Goal: Transaction & Acquisition: Purchase product/service

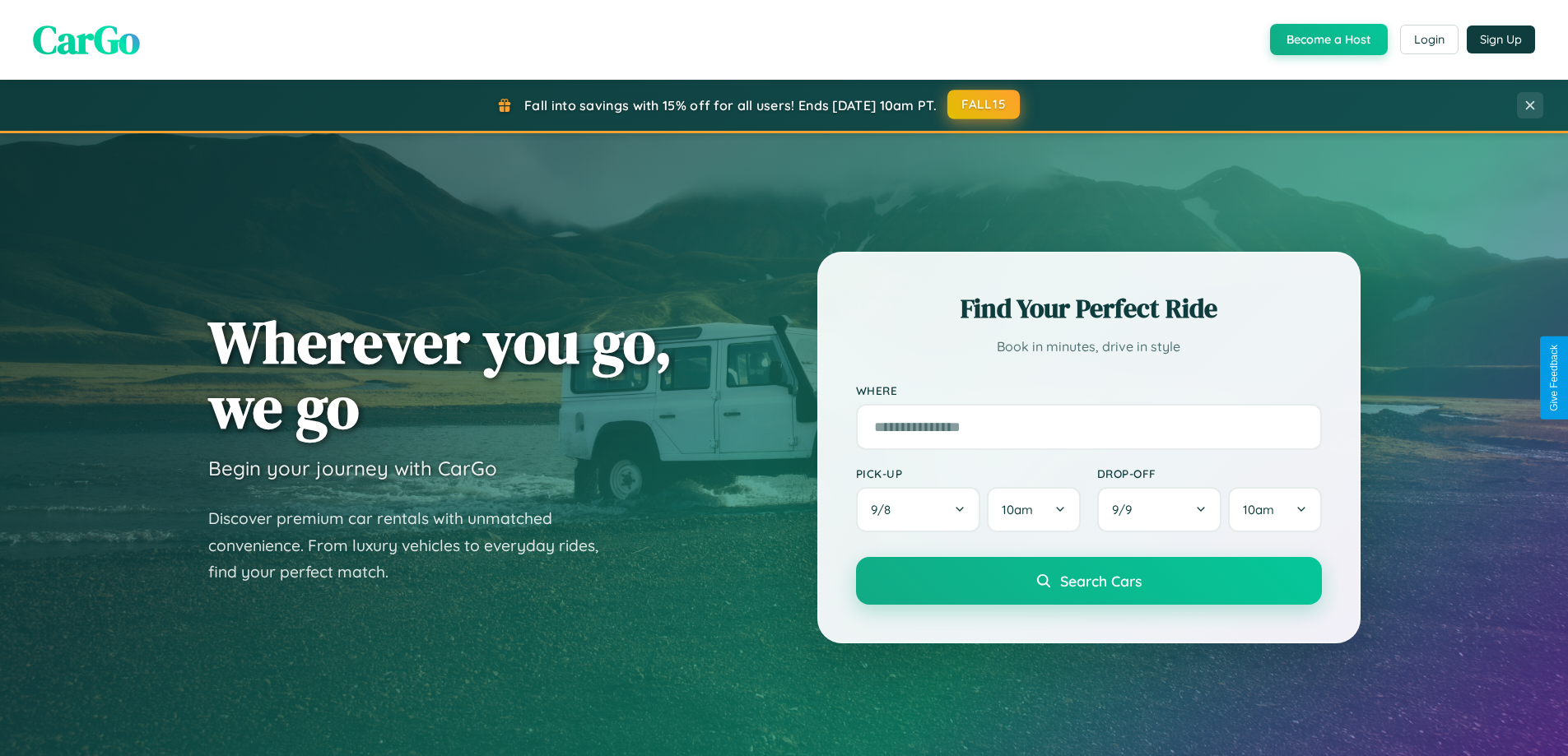
click at [984, 105] on button "FALL15" at bounding box center [982, 105] width 72 height 30
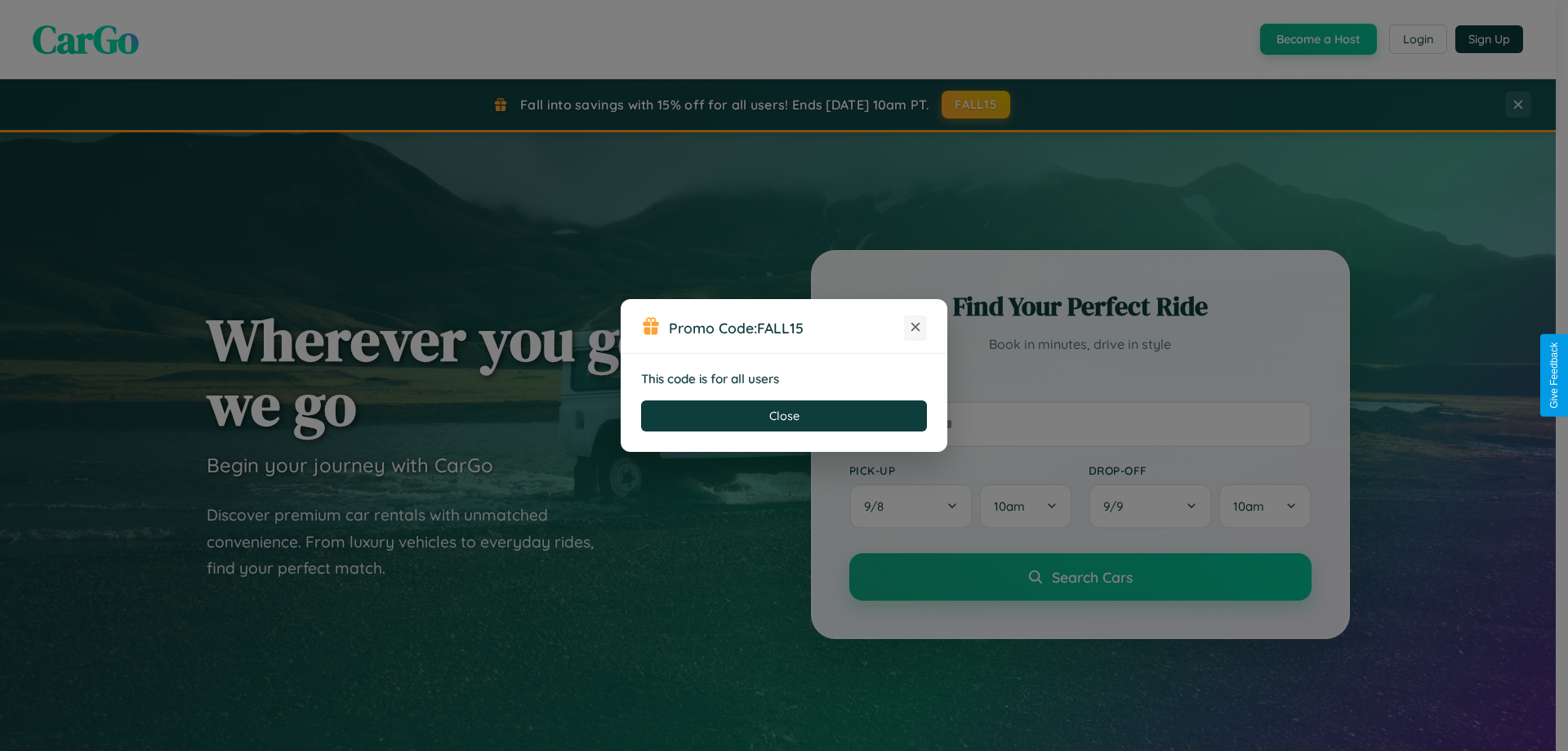
click at [915, 327] on icon at bounding box center [915, 326] width 17 height 17
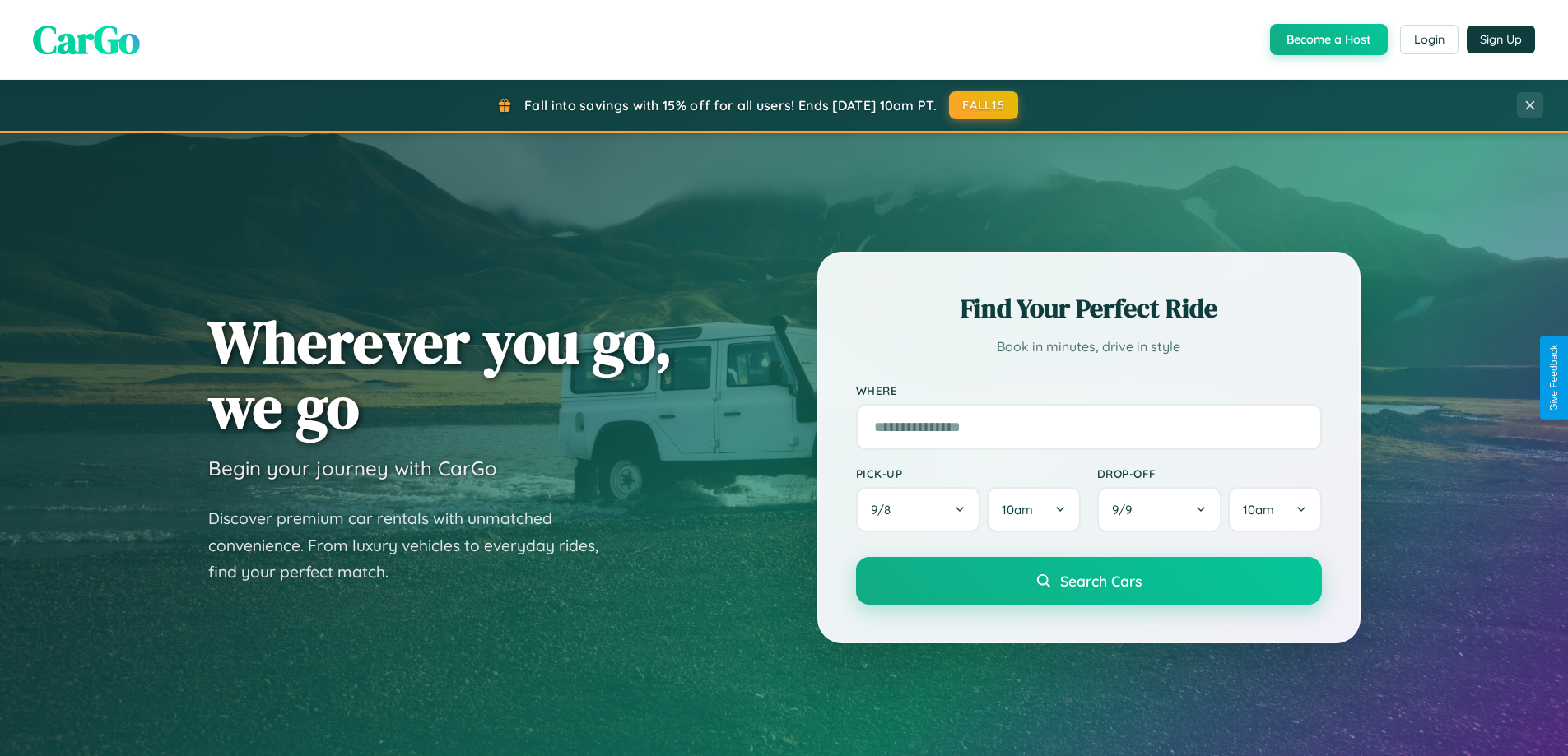
scroll to position [1132, 0]
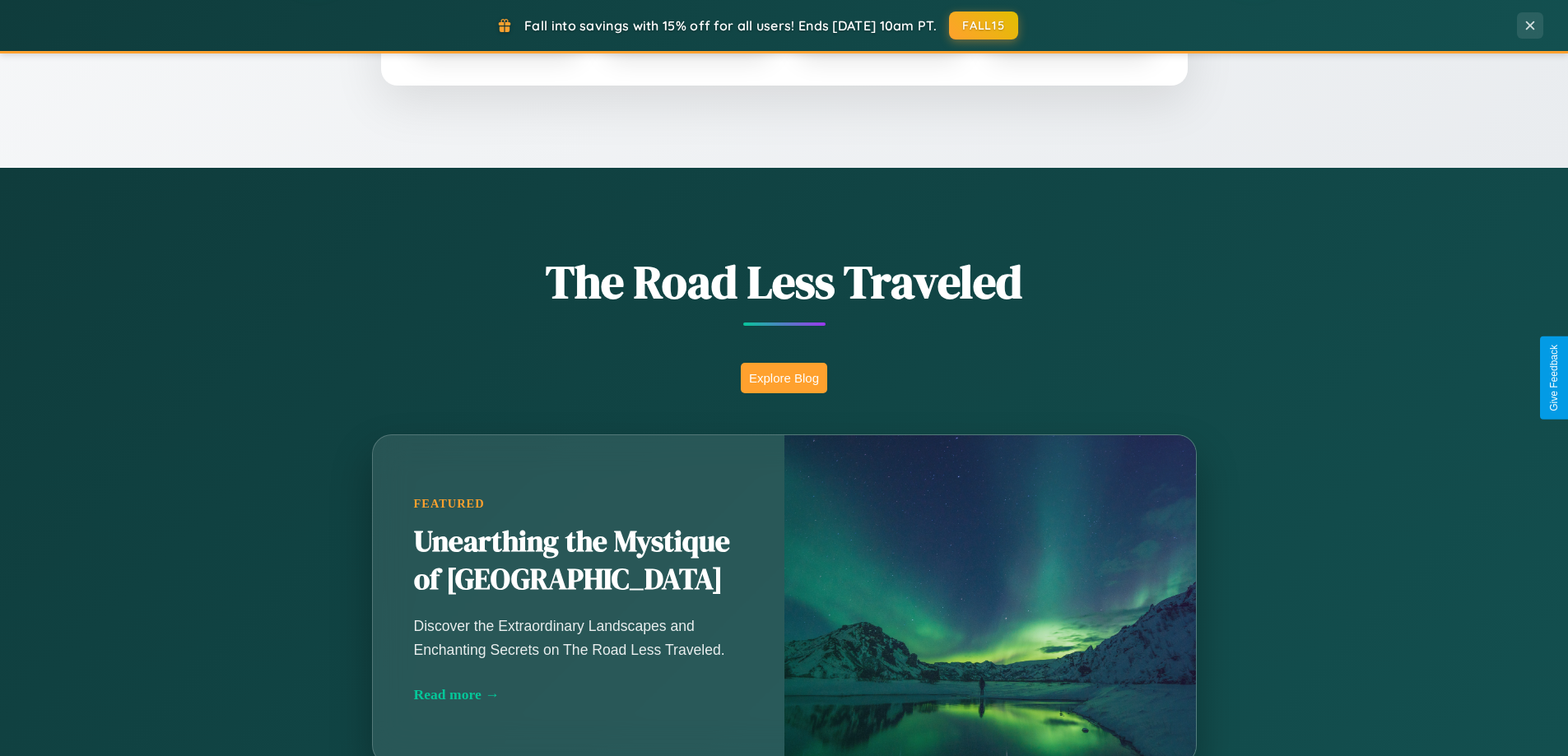
click at [783, 378] on button "Explore Blog" at bounding box center [784, 378] width 87 height 31
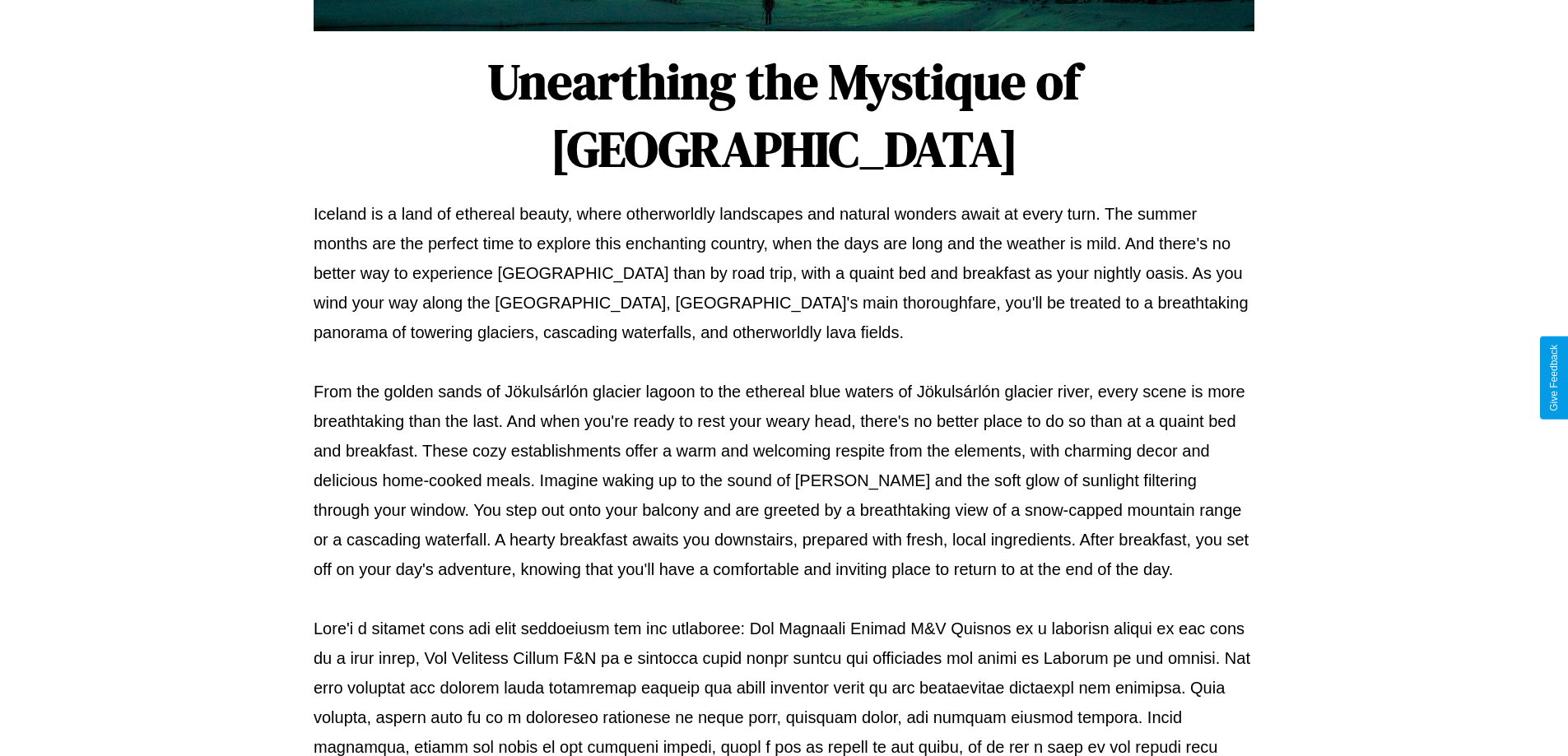
scroll to position [532, 0]
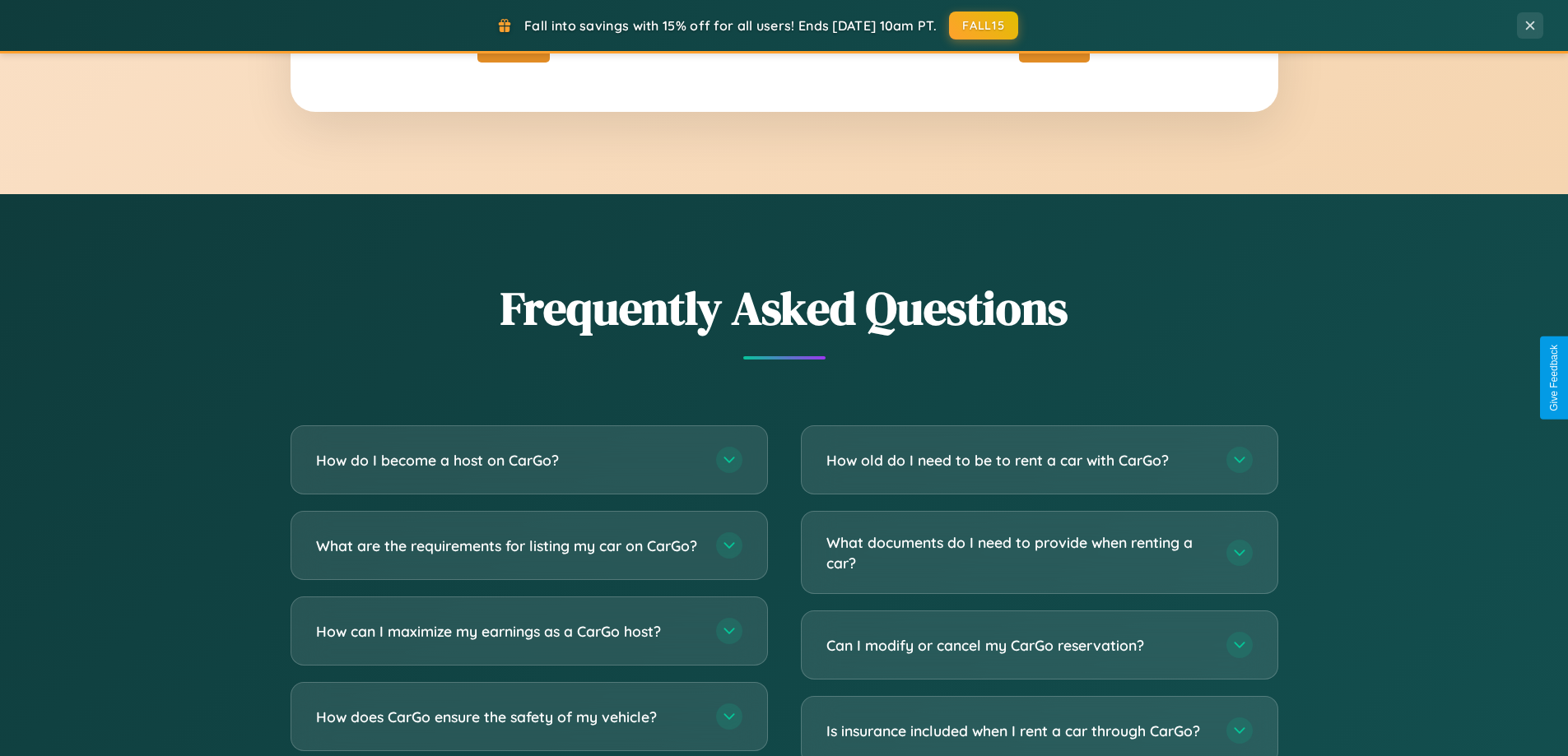
scroll to position [3165, 0]
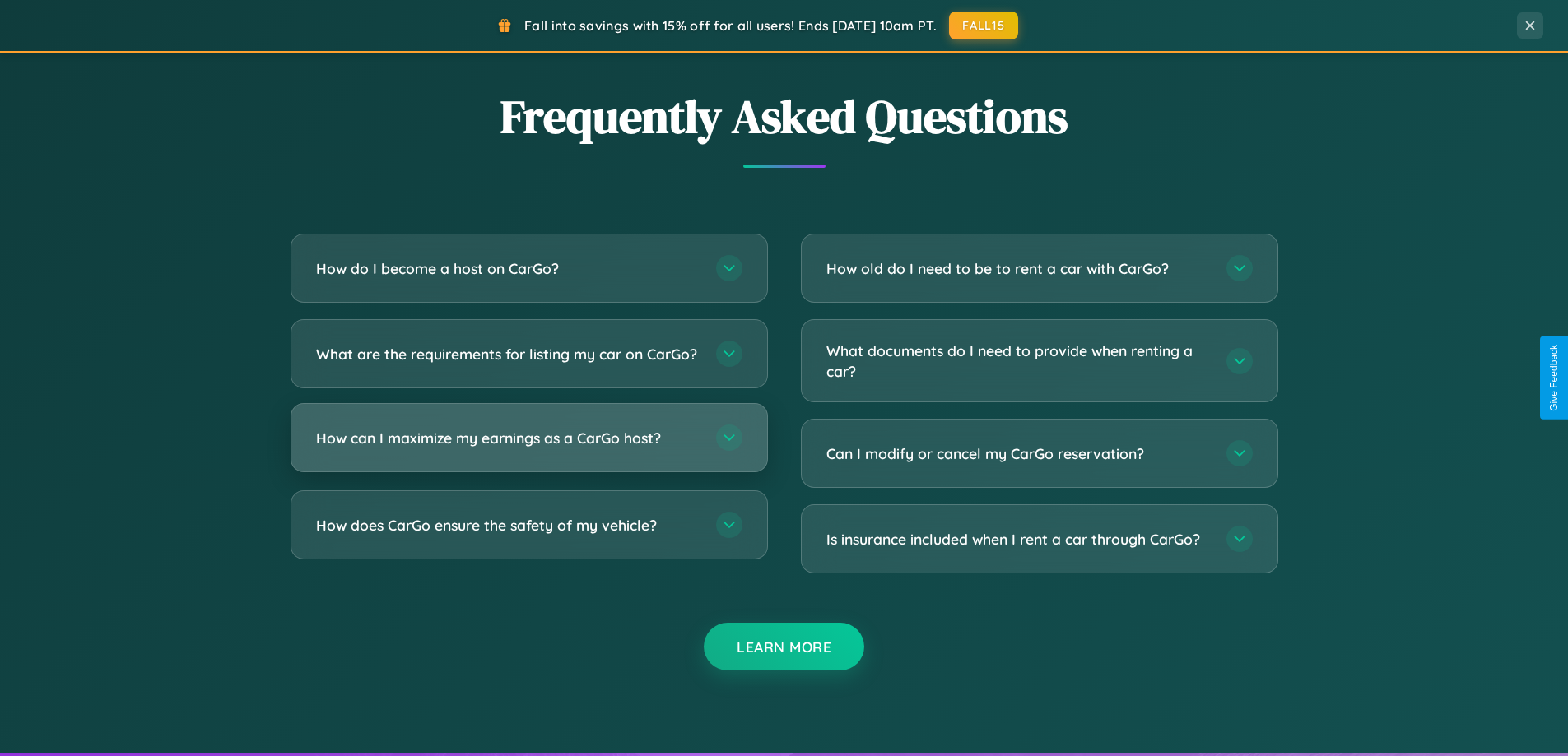
click at [528, 448] on h3 "How can I maximize my earnings as a CarGo host?" at bounding box center [508, 437] width 383 height 21
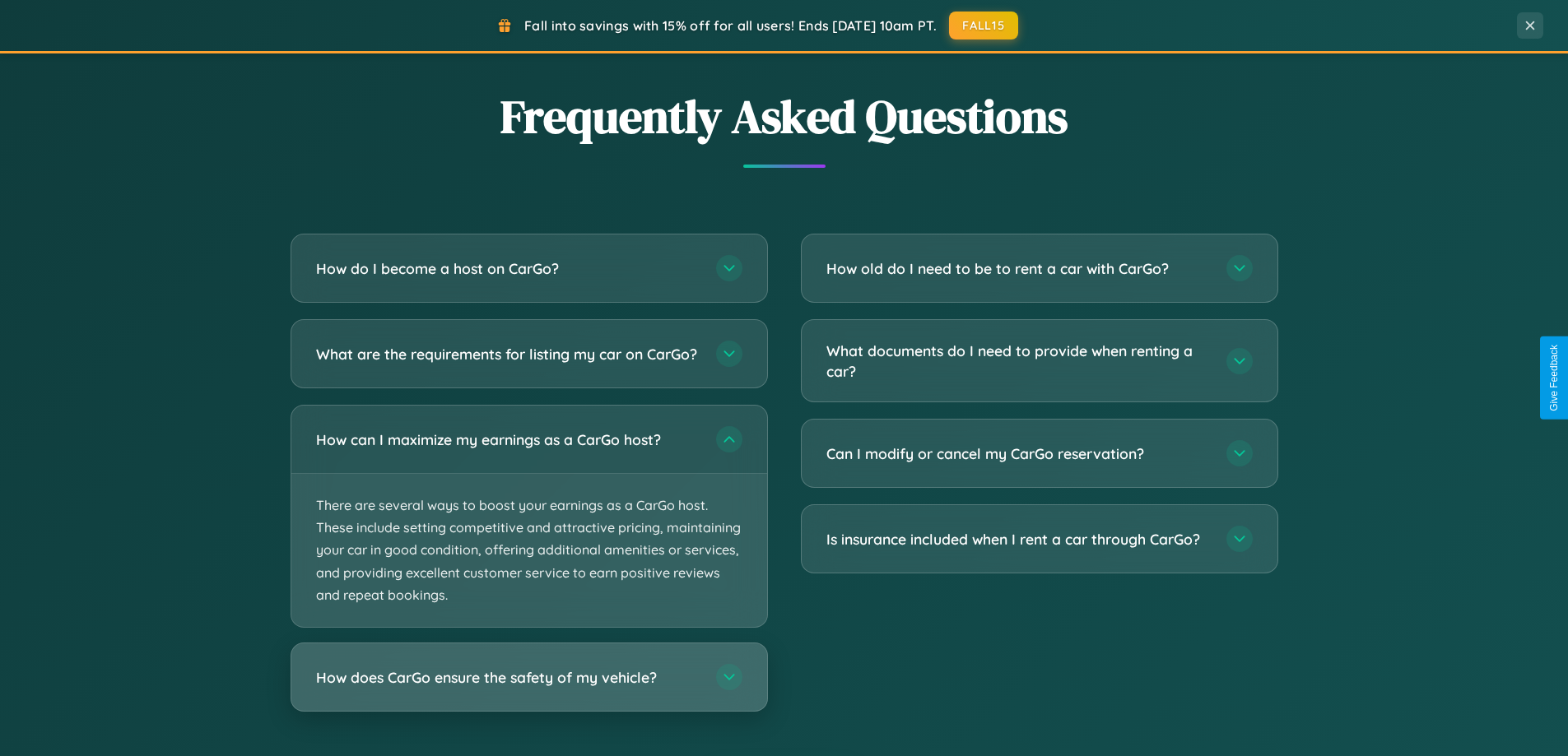
click at [528, 688] on h3 "How does CarGo ensure the safety of my vehicle?" at bounding box center [508, 677] width 383 height 21
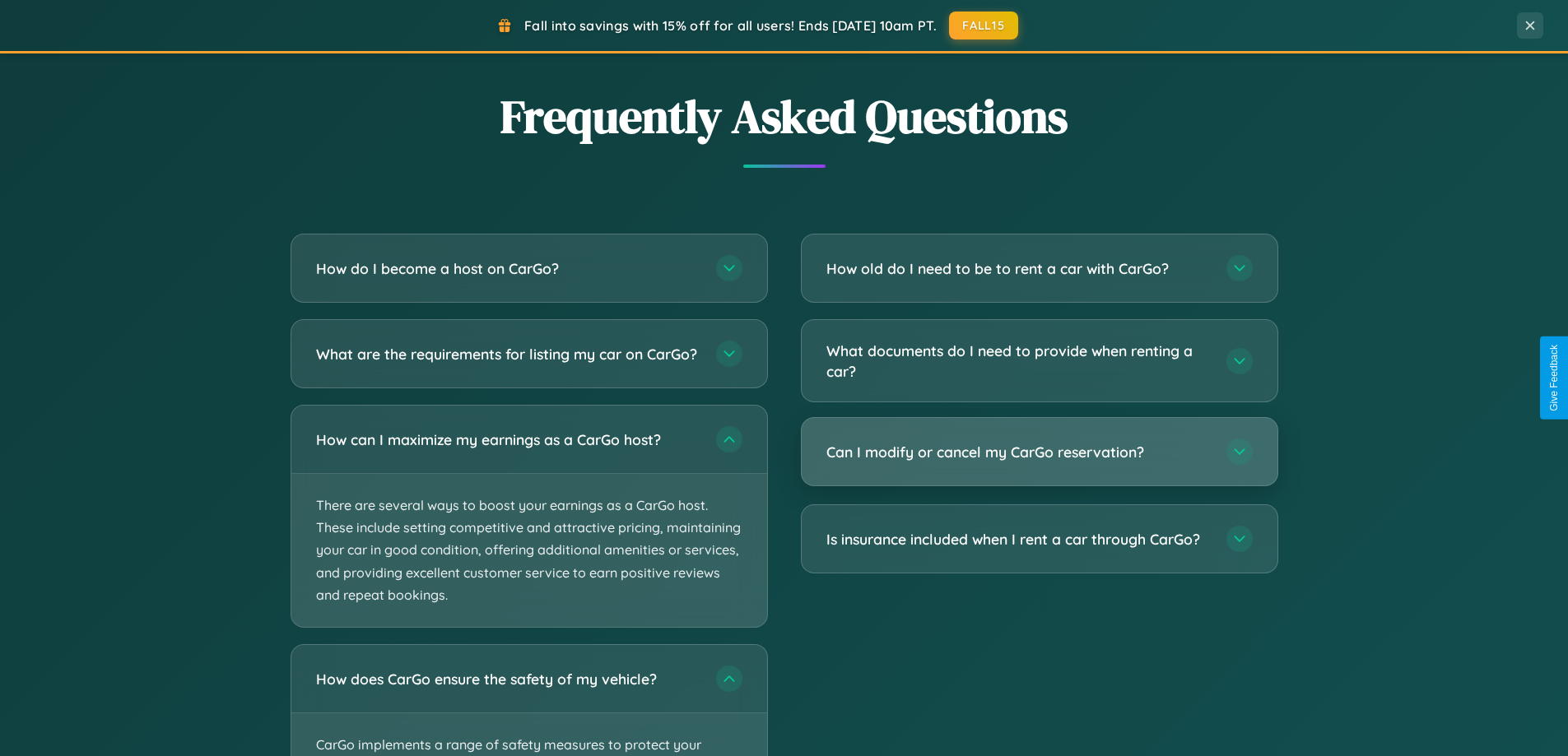
click at [1039, 453] on h3 "Can I modify or cancel my CarGo reservation?" at bounding box center [1018, 452] width 383 height 21
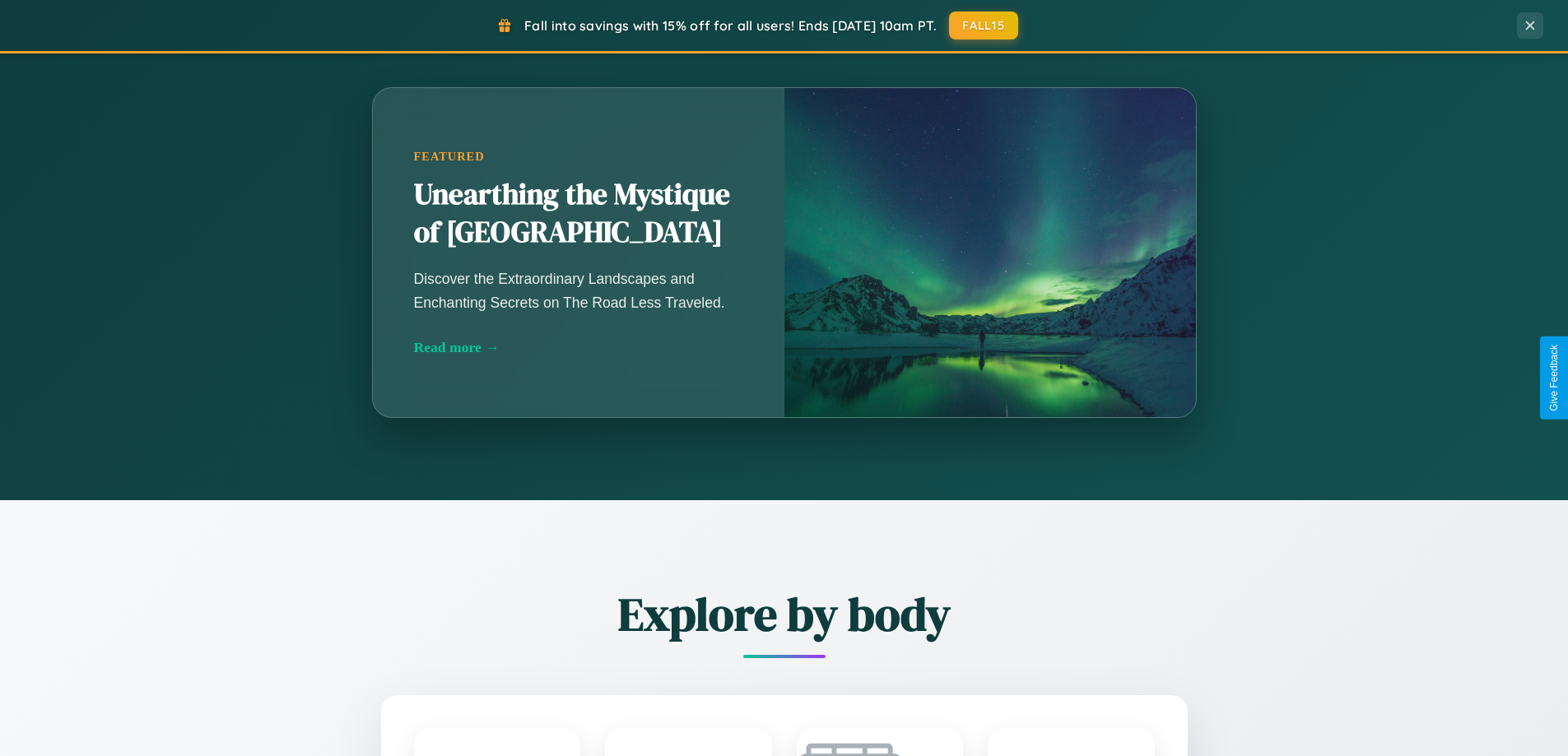
scroll to position [48, 0]
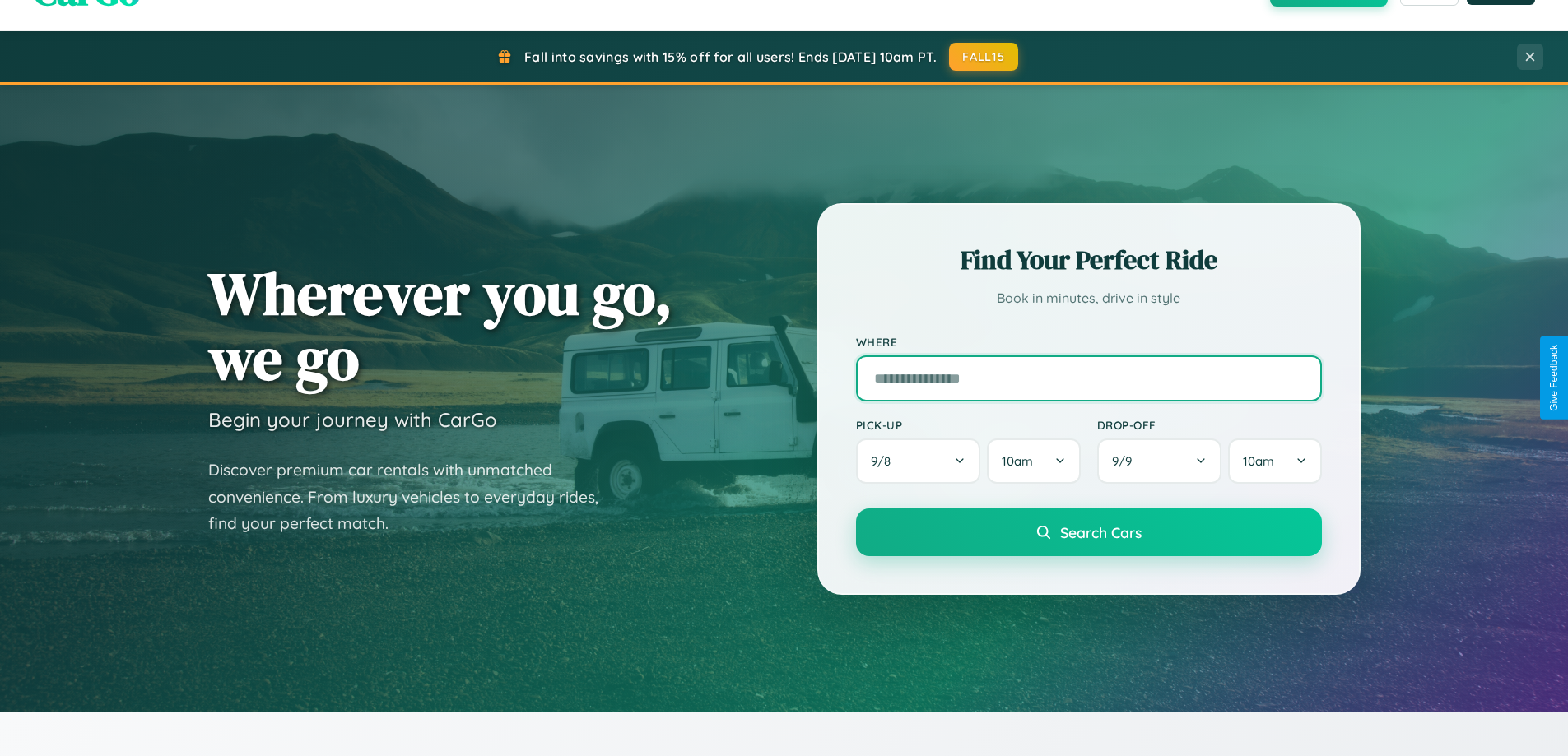
click at [1088, 378] on input "text" at bounding box center [1089, 378] width 466 height 46
type input "******"
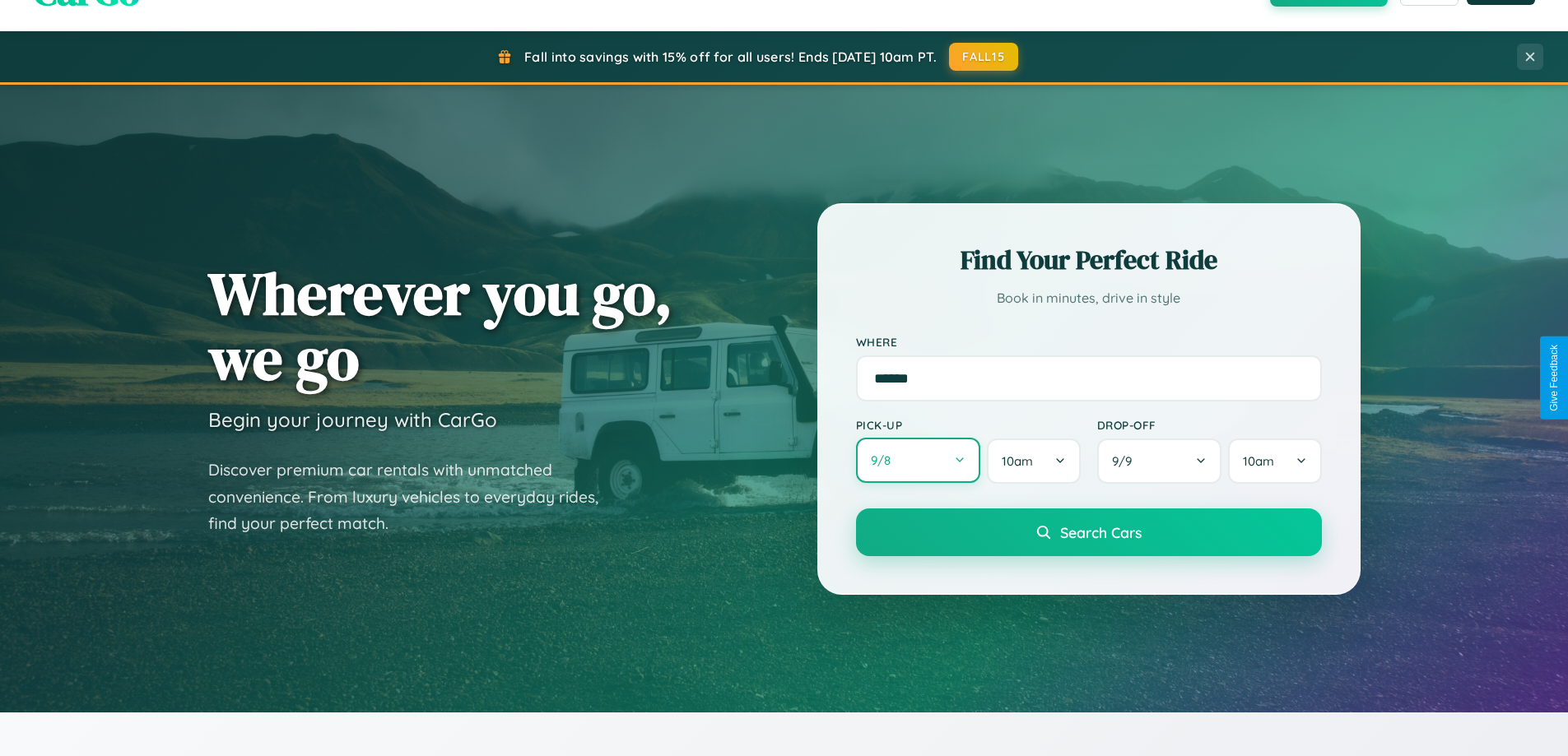
click at [917, 461] on button "9 / 8" at bounding box center [918, 460] width 125 height 45
select select "*"
select select "****"
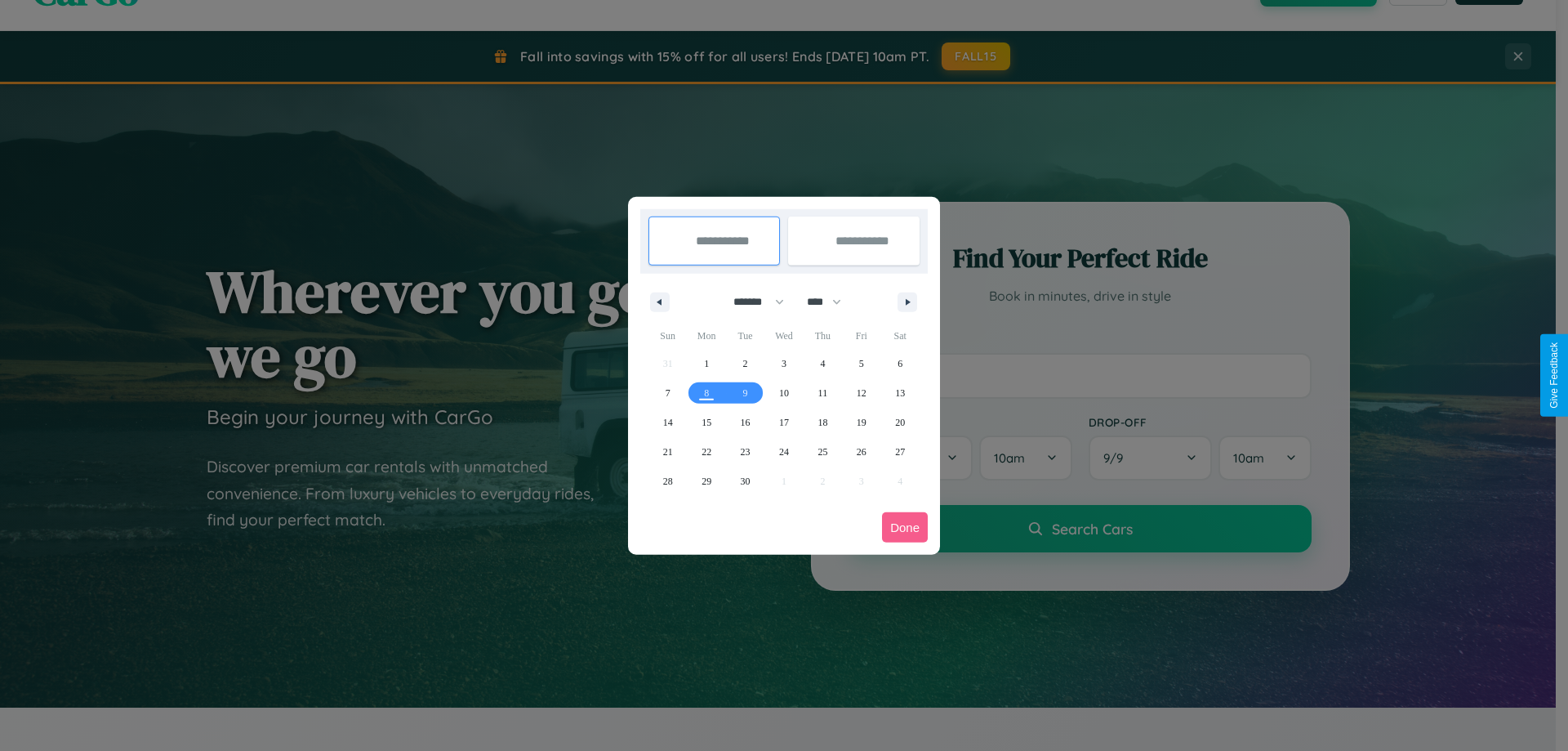
click at [752, 302] on select "******* ******** ***** ***** *** **** **** ****** ********* ******* ******** **…" at bounding box center [756, 302] width 70 height 27
select select "*"
click at [831, 302] on select "**** **** **** **** **** **** **** **** **** **** **** **** **** **** **** ****…" at bounding box center [823, 302] width 49 height 27
select select "****"
click at [783, 363] on span "1" at bounding box center [784, 364] width 5 height 29
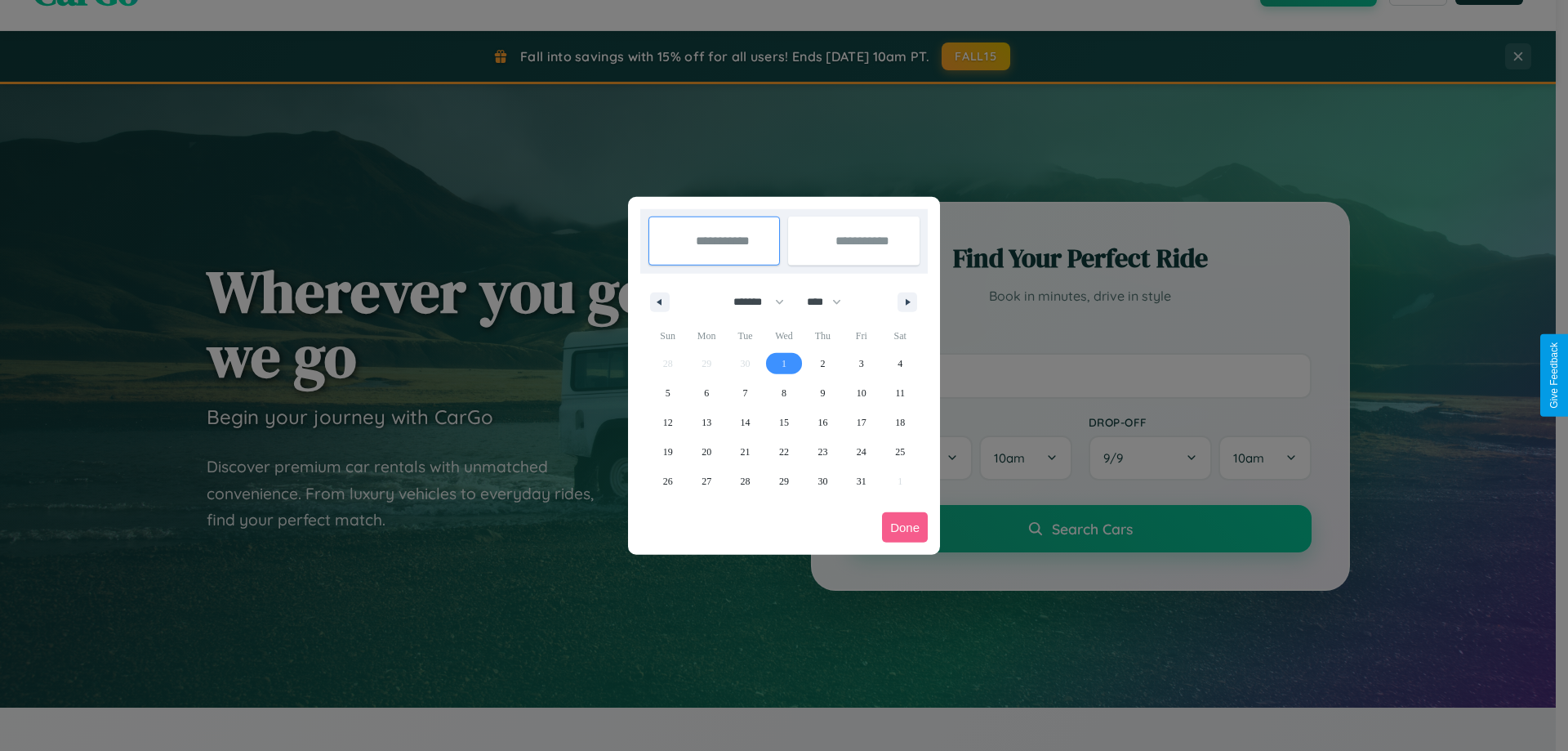
type input "**********"
click at [707, 392] on span "6" at bounding box center [706, 393] width 5 height 29
type input "**********"
click at [905, 527] on button "Done" at bounding box center [905, 527] width 46 height 30
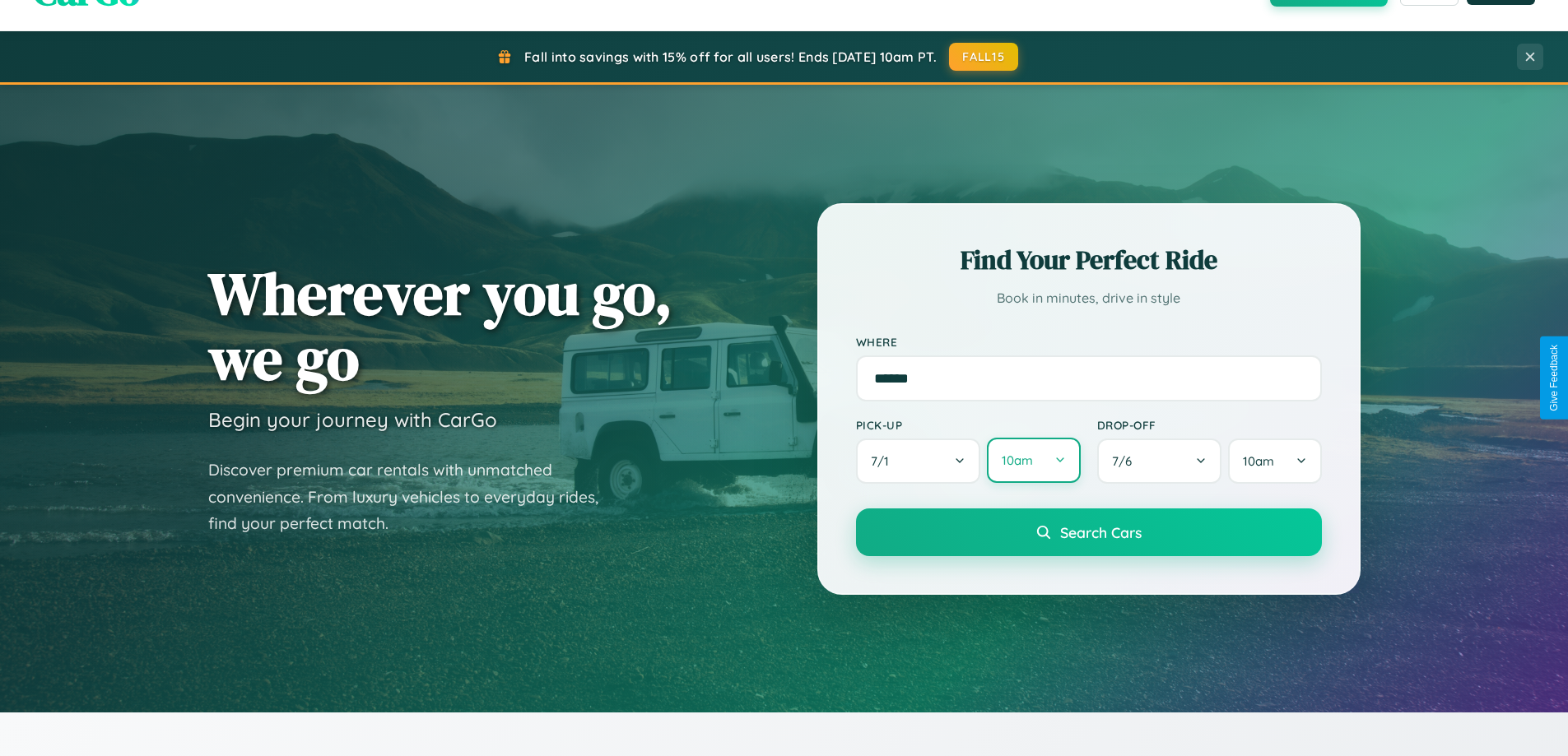
click at [1033, 461] on button "10am" at bounding box center [1033, 460] width 93 height 45
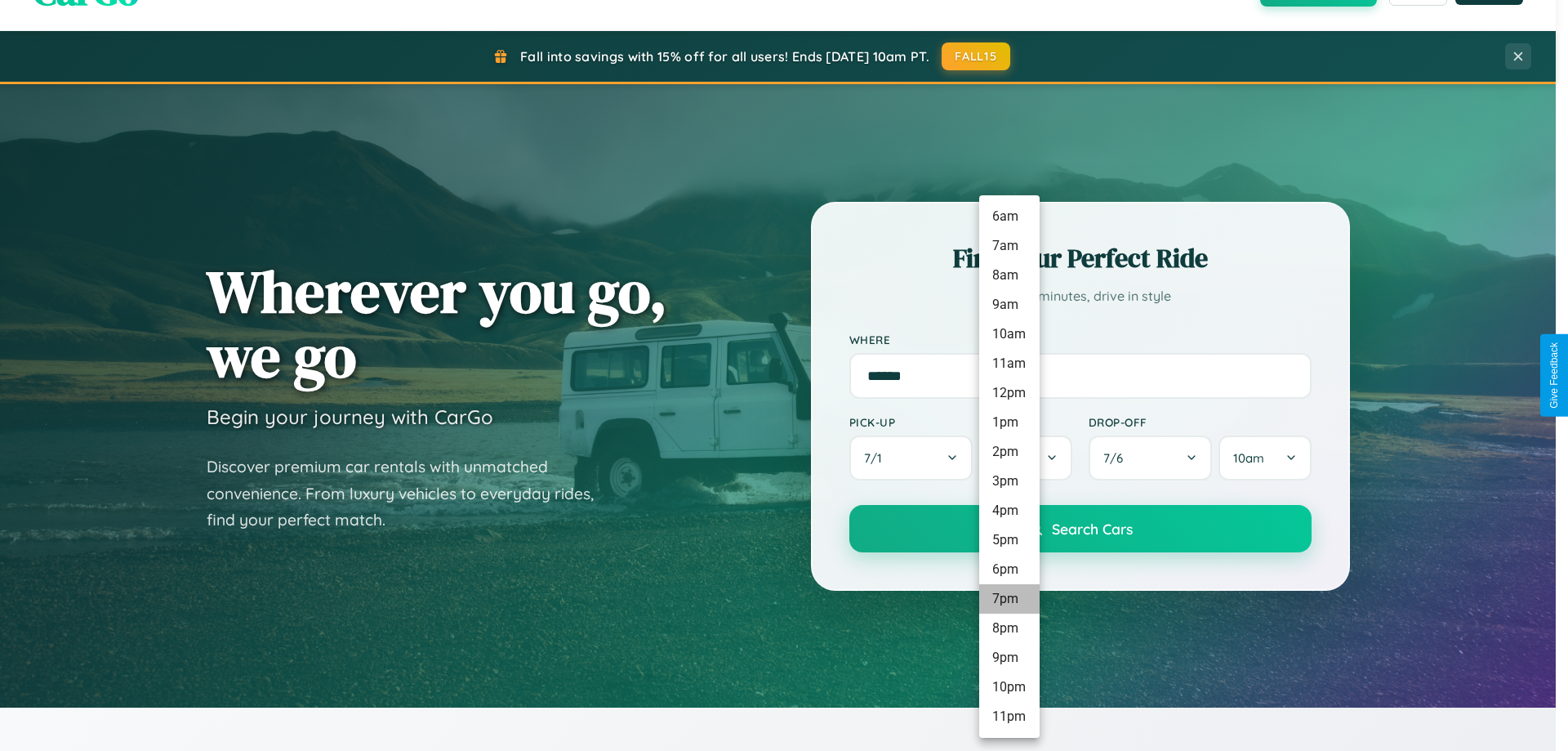
click at [1008, 599] on li "7pm" at bounding box center [1009, 599] width 61 height 29
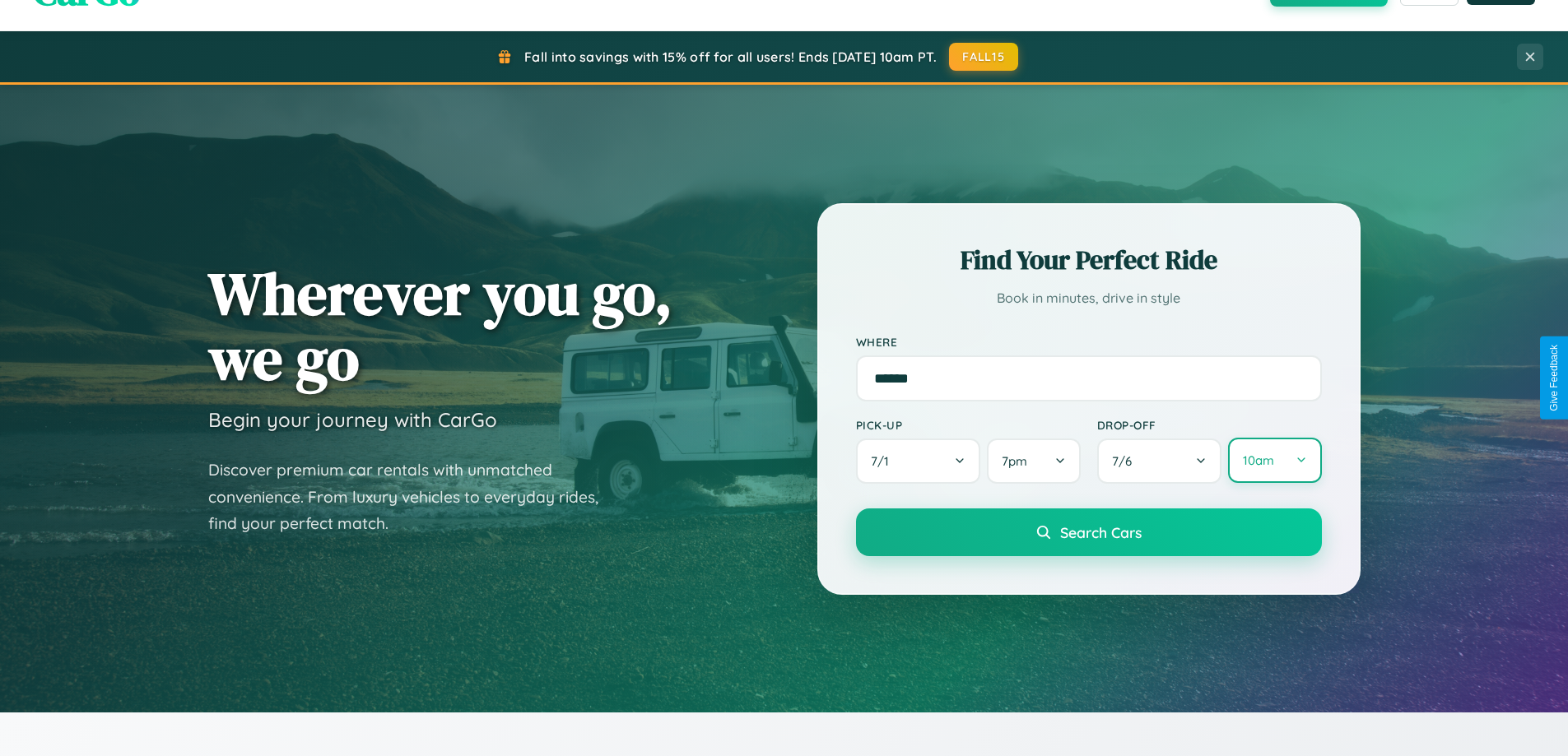
click at [1274, 461] on button "10am" at bounding box center [1274, 460] width 93 height 45
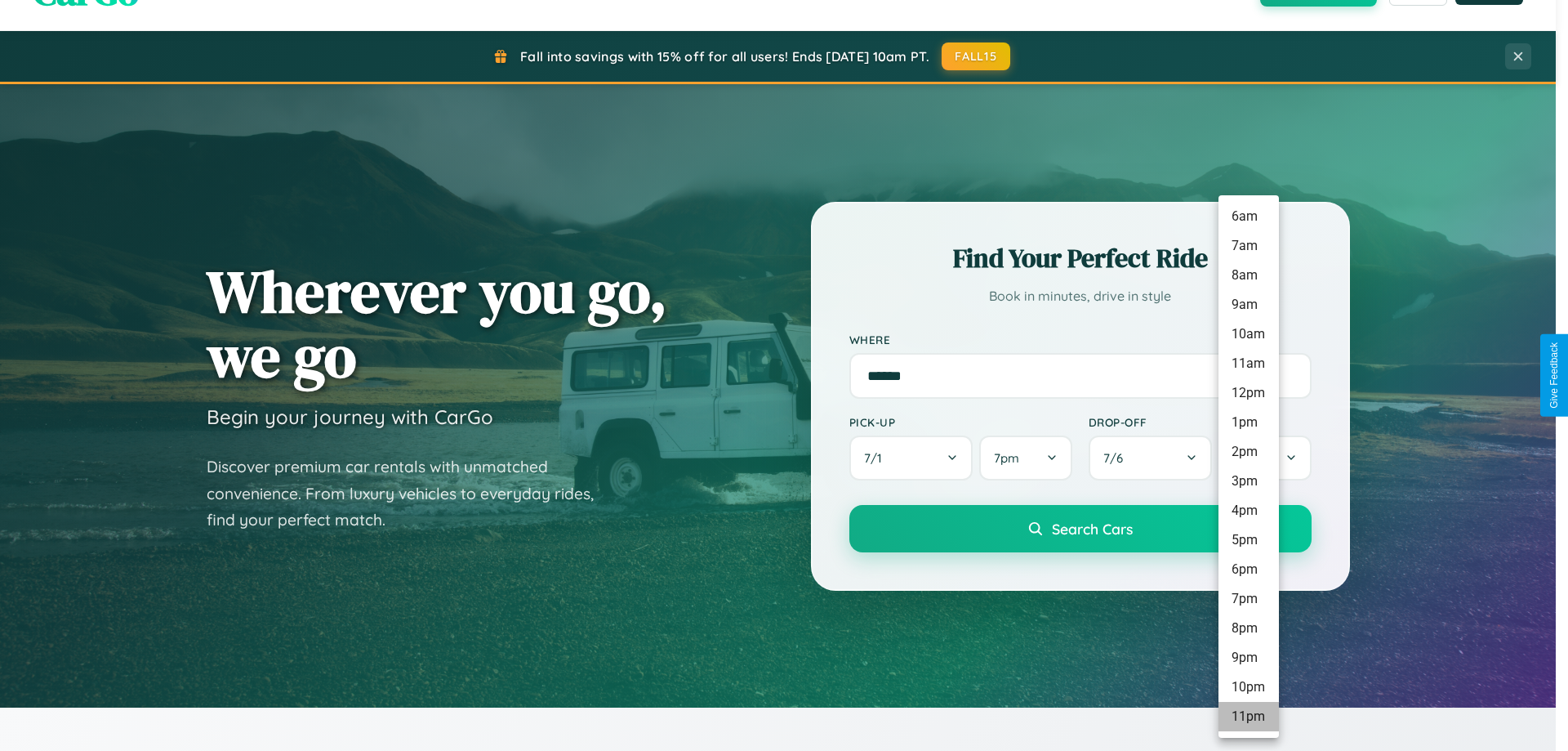
click at [1248, 717] on li "11pm" at bounding box center [1249, 717] width 61 height 29
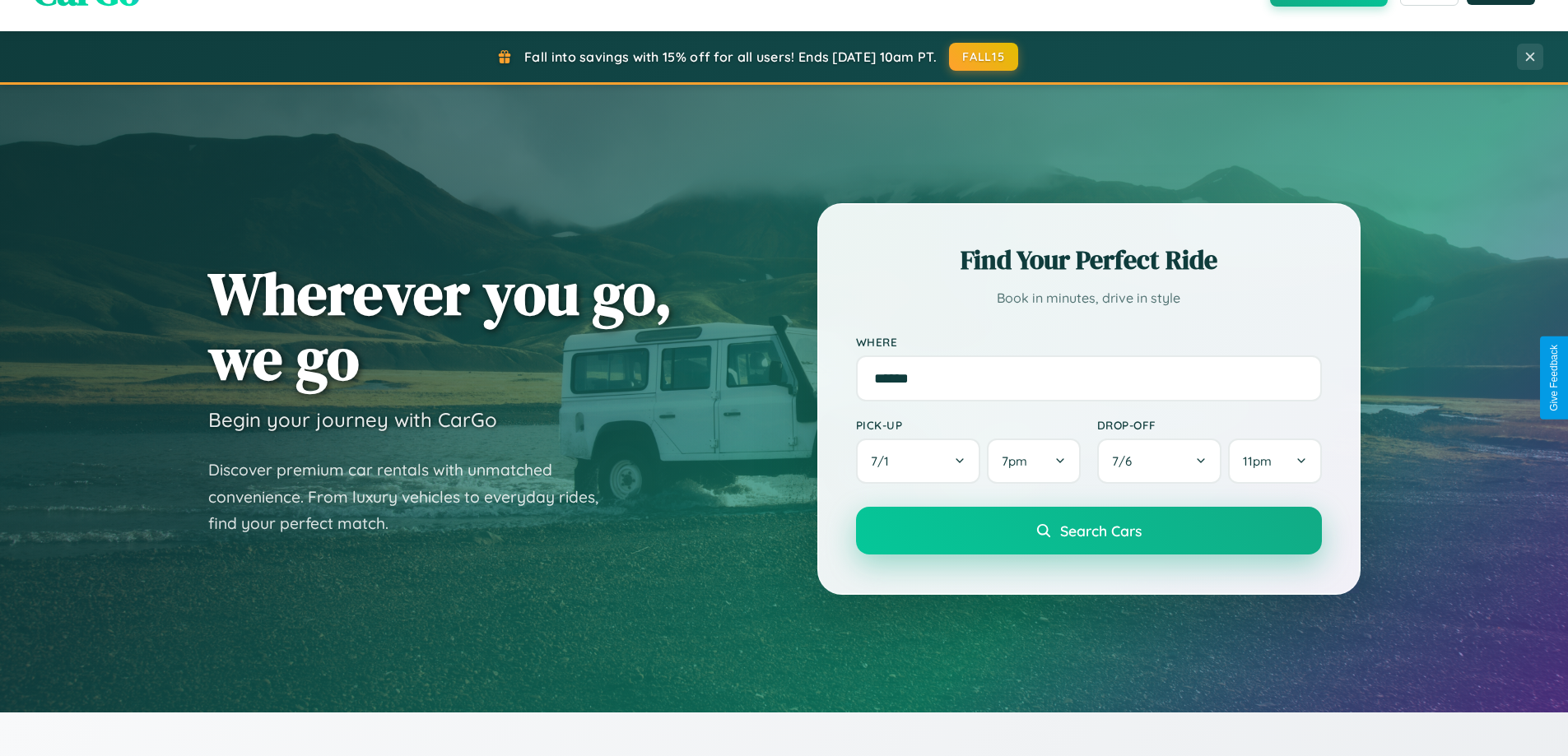
click at [1088, 532] on span "Search Cars" at bounding box center [1100, 530] width 82 height 18
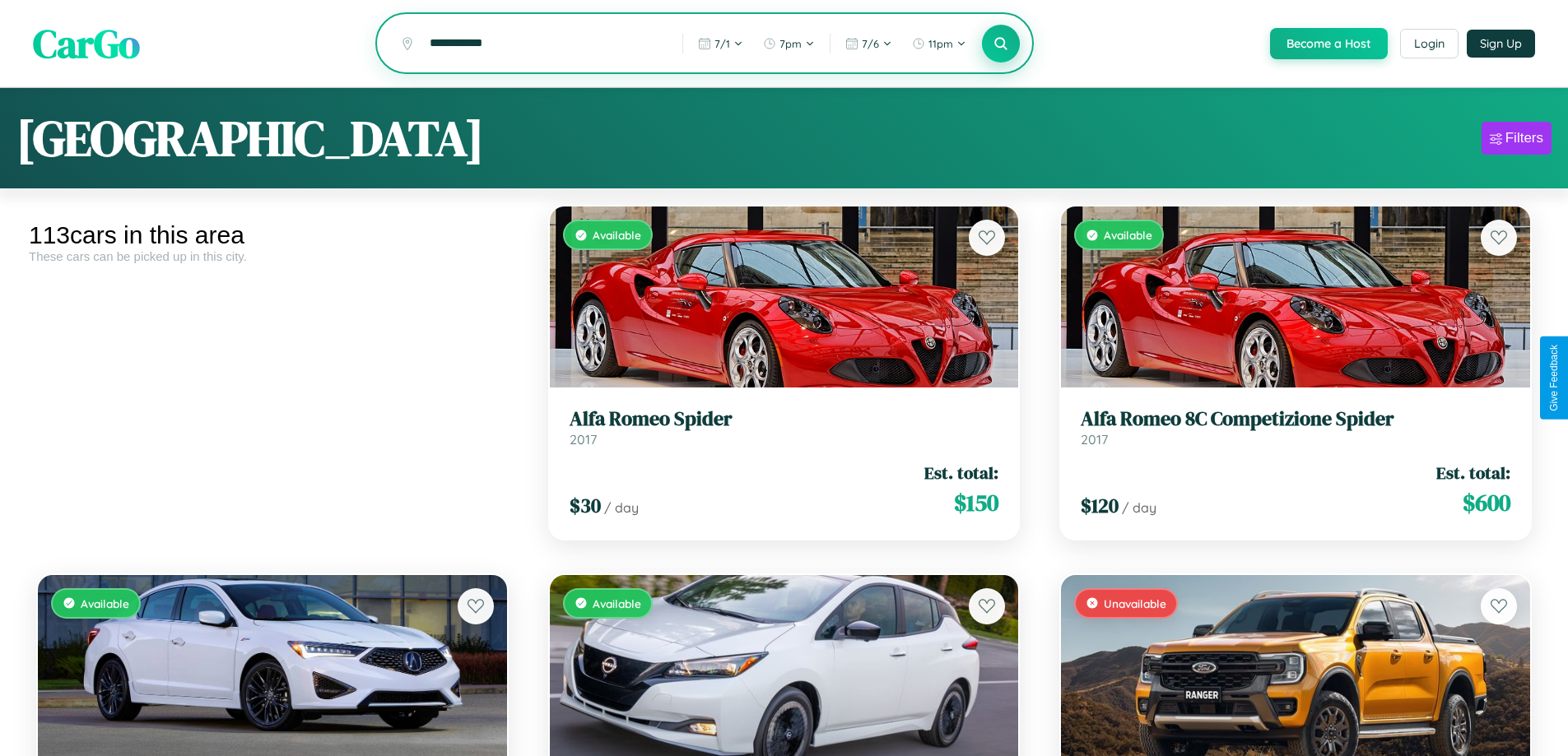
click at [1000, 43] on icon at bounding box center [1001, 43] width 16 height 16
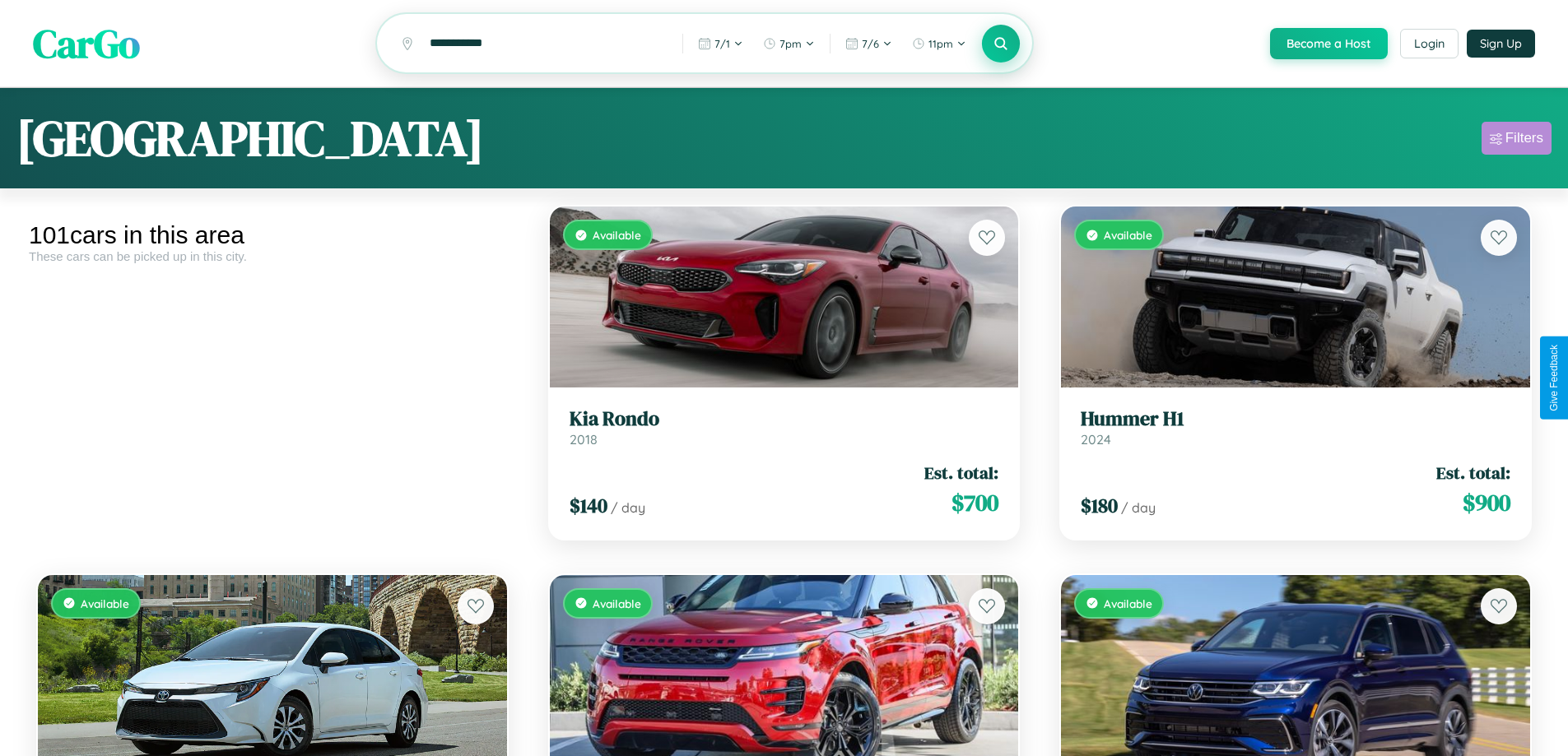
click at [1516, 141] on div "Filters" at bounding box center [1524, 138] width 38 height 17
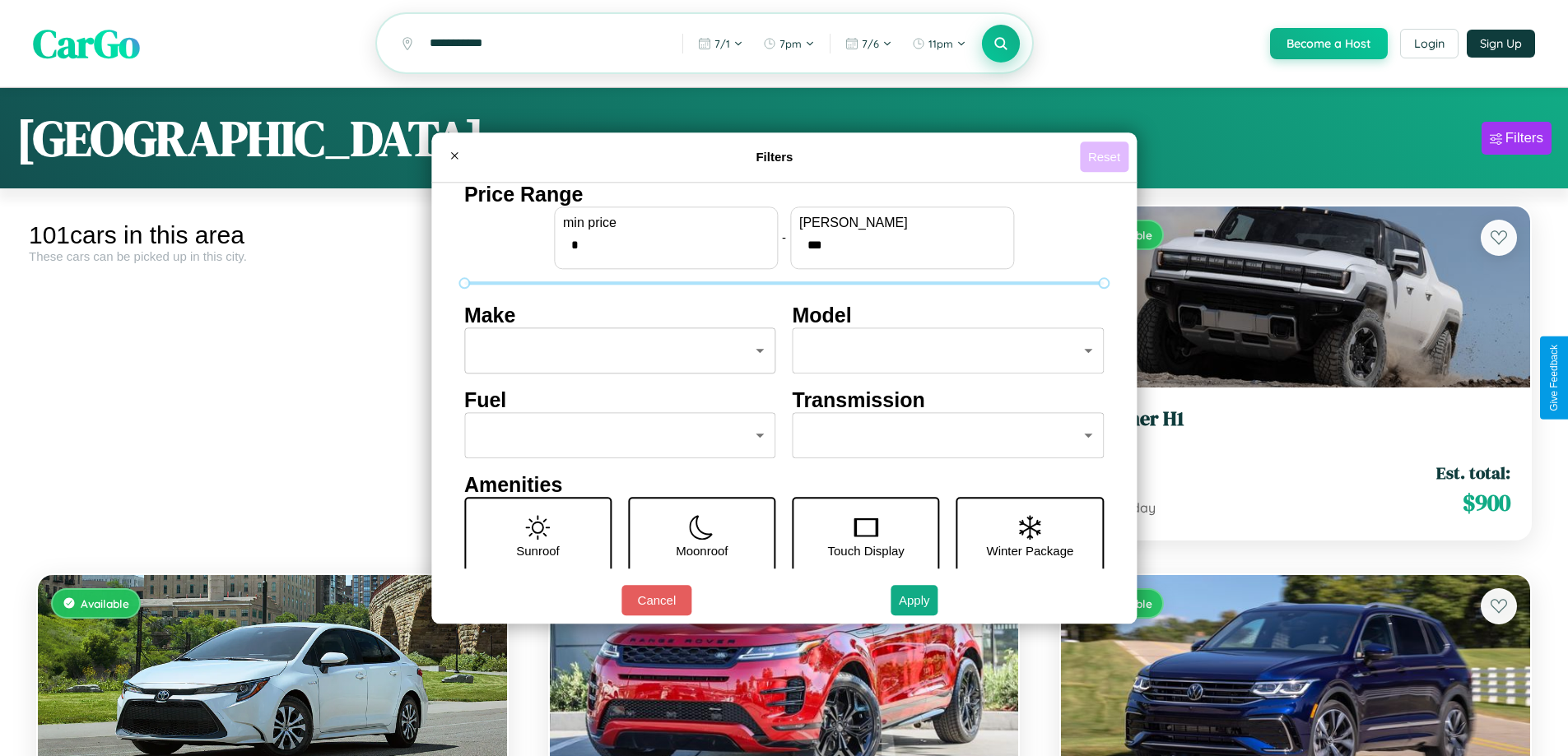
click at [1106, 156] on button "Reset" at bounding box center [1103, 156] width 48 height 31
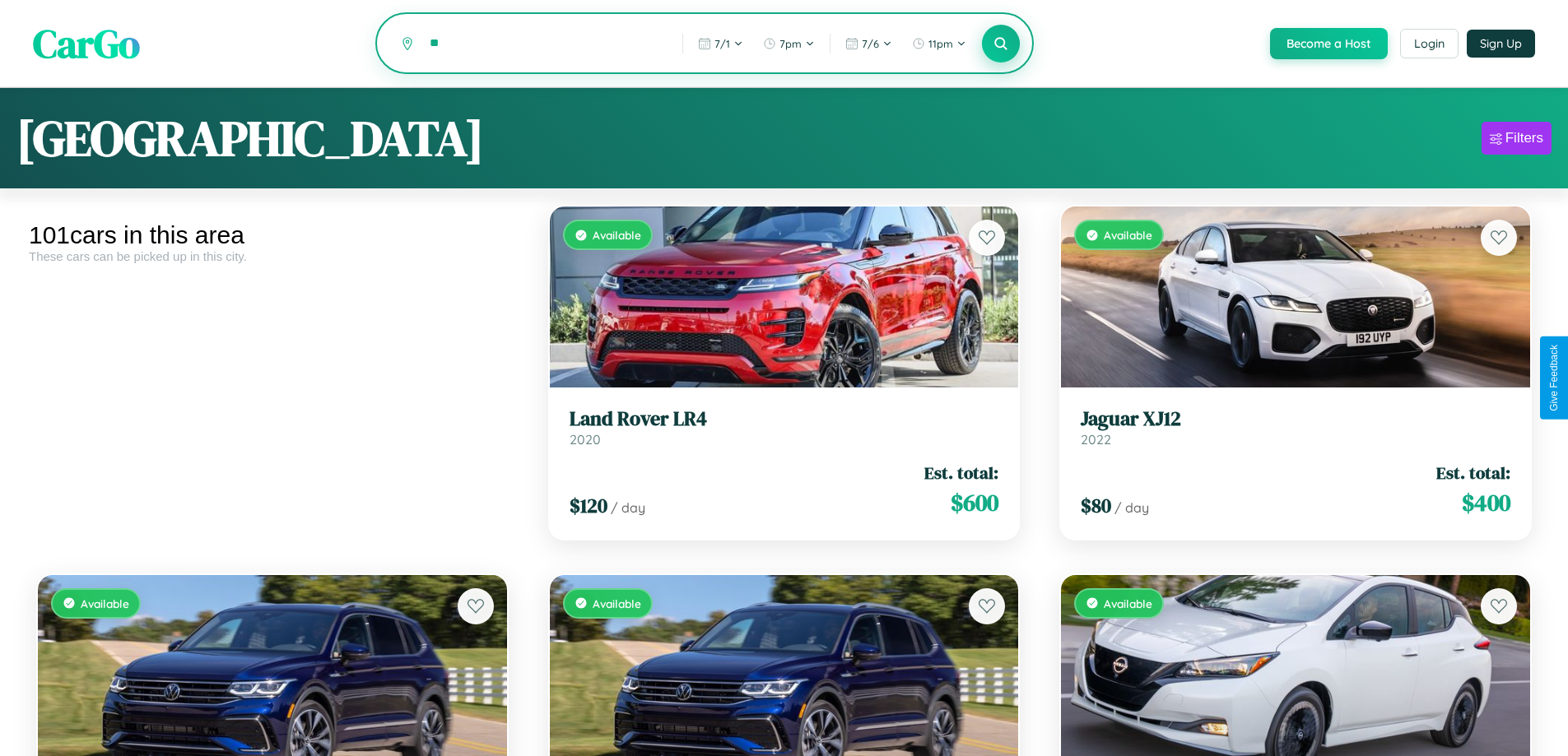
type input "*"
type input "******"
click at [1000, 43] on icon at bounding box center [1001, 43] width 16 height 16
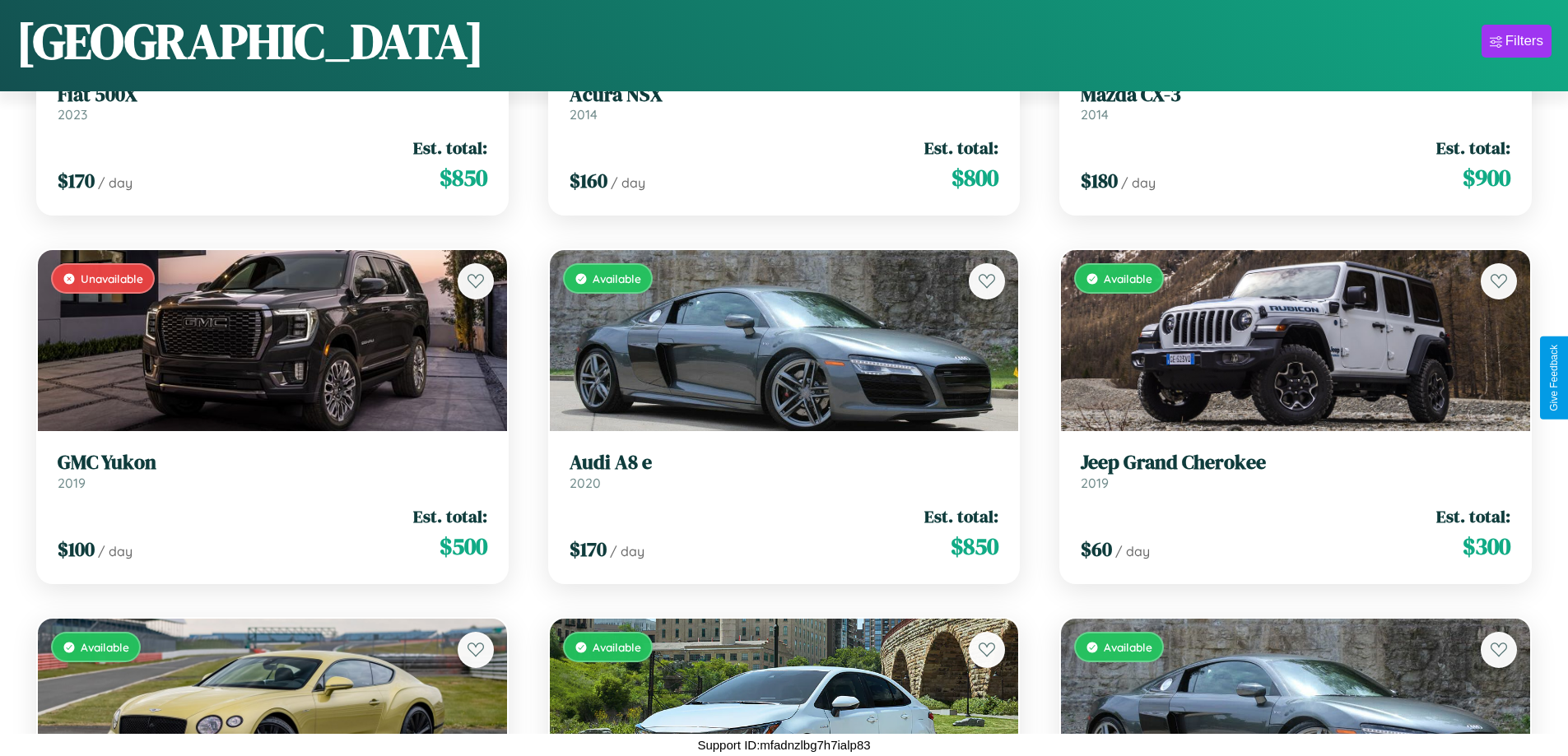
scroll to position [10440, 0]
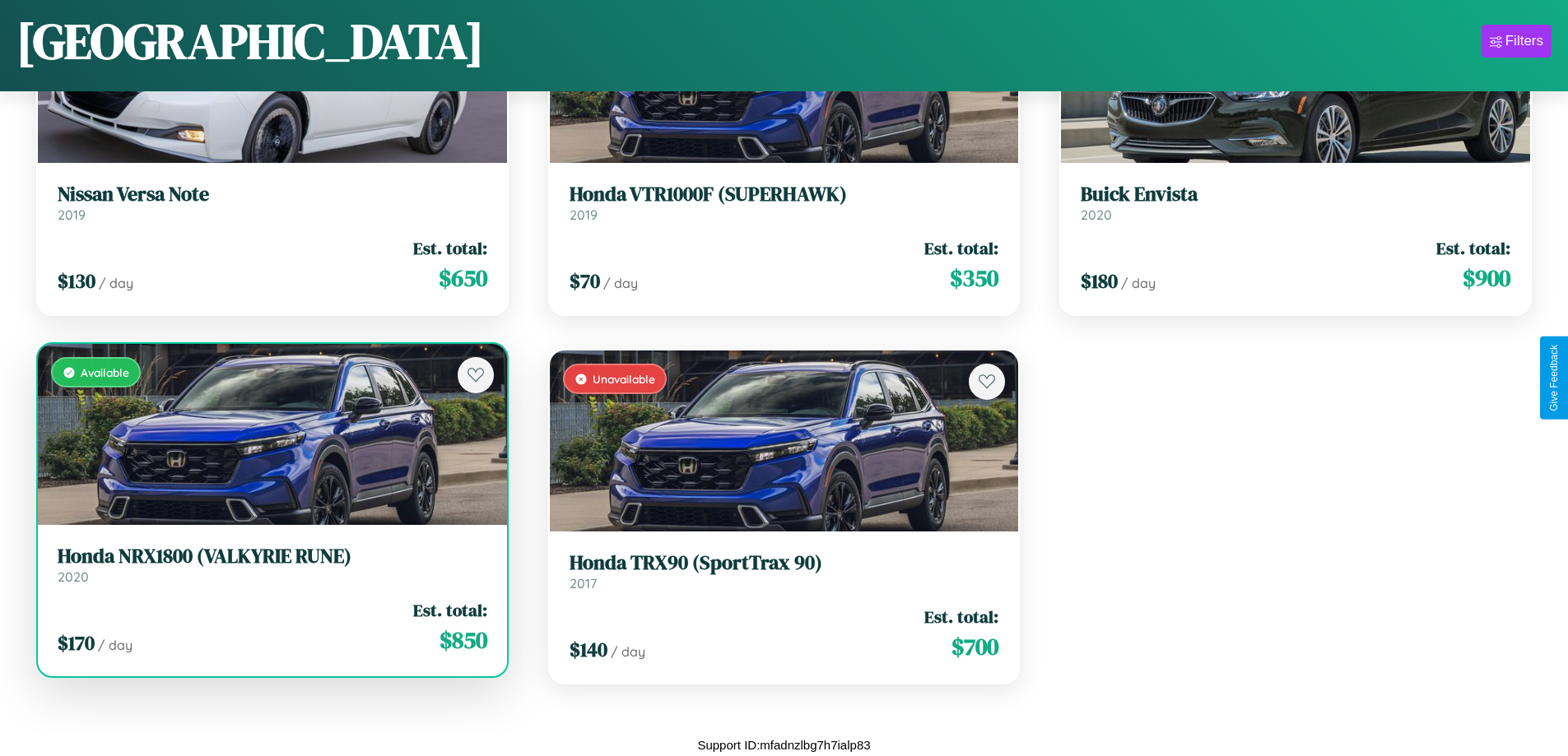
click at [270, 565] on h3 "Honda NRX1800 (VALKYRIE RUNE)" at bounding box center [272, 557] width 430 height 24
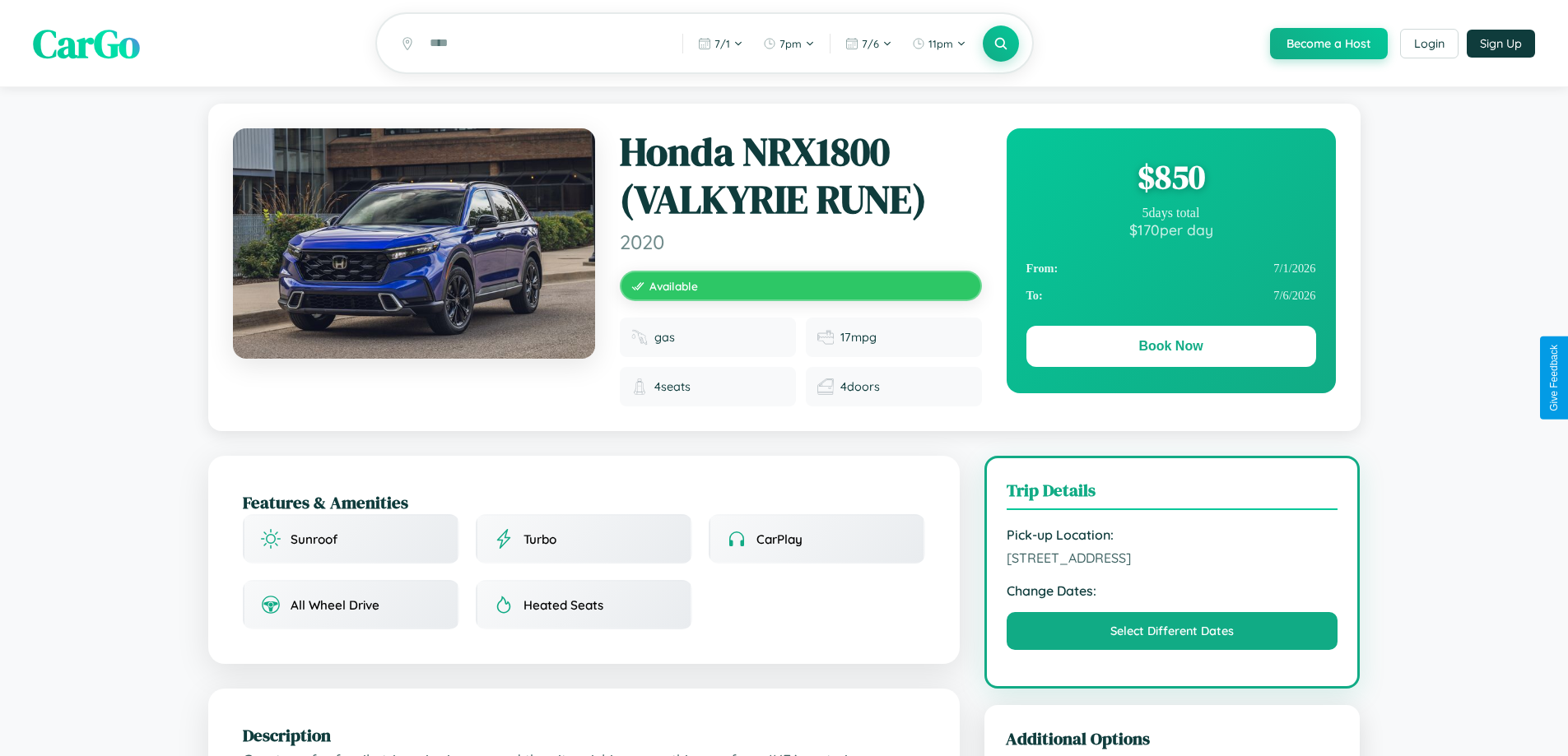
click at [1170, 180] on div "$ 850" at bounding box center [1170, 177] width 289 height 44
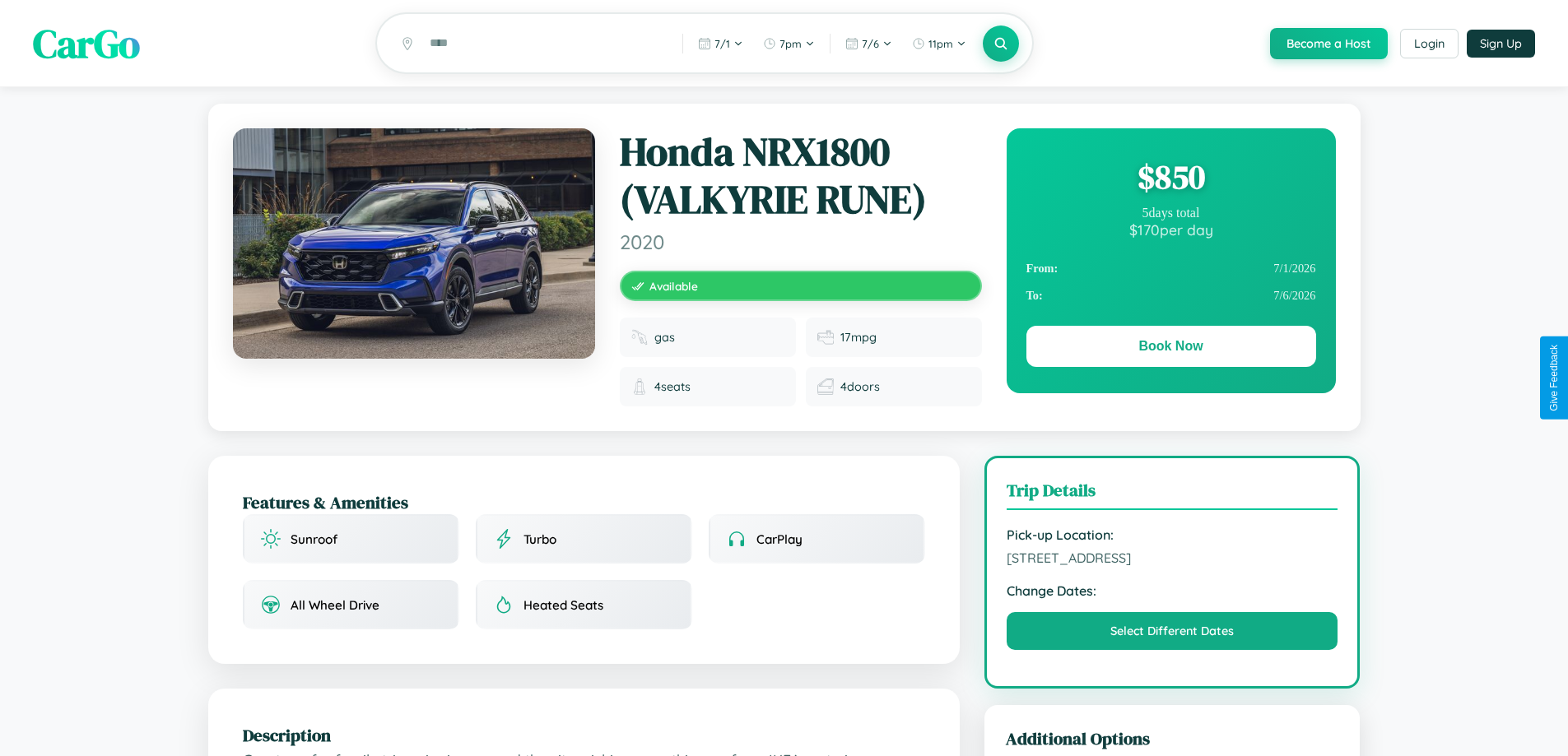
click at [1170, 180] on div "$ 850" at bounding box center [1170, 177] width 289 height 44
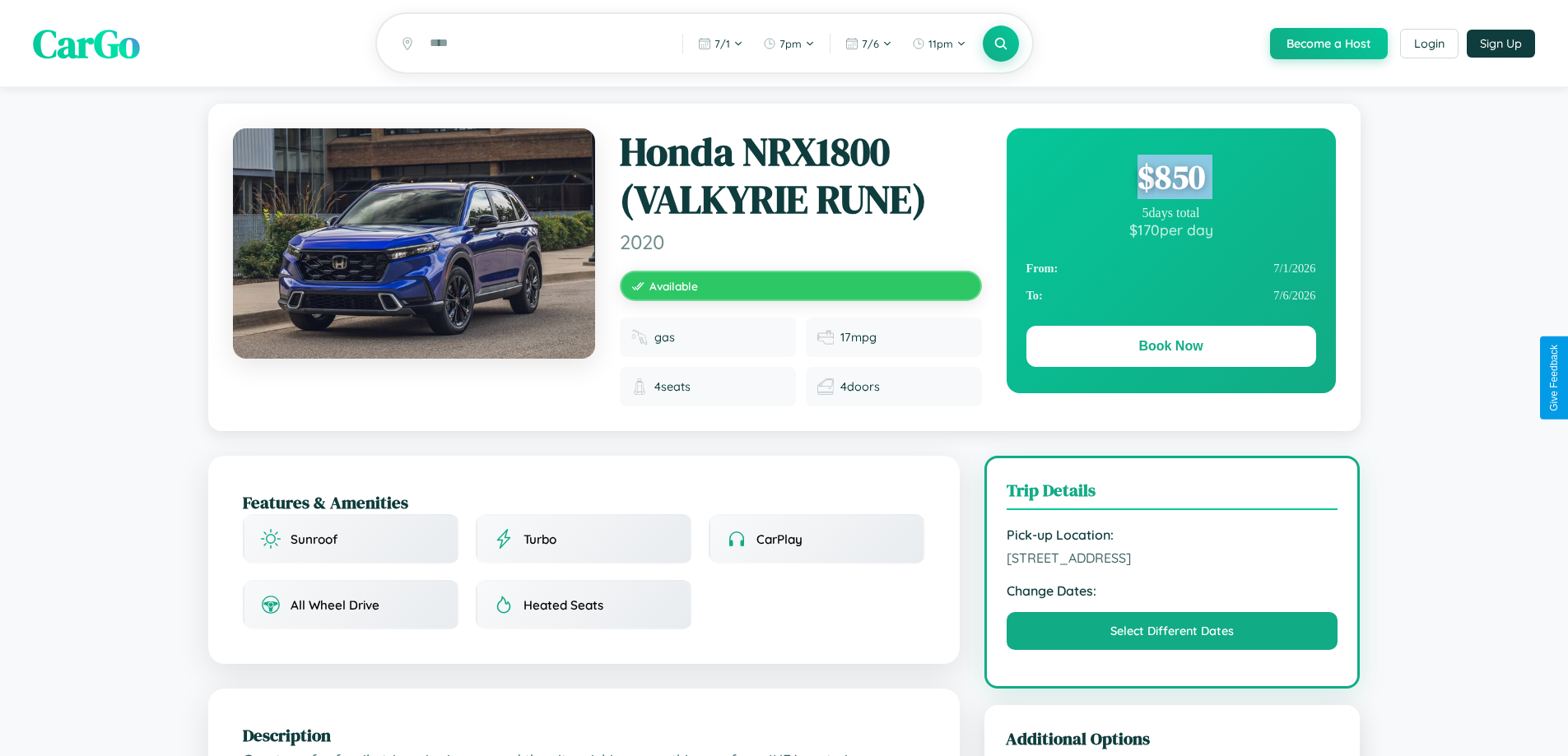
click at [1170, 180] on div "$ 850" at bounding box center [1170, 177] width 289 height 44
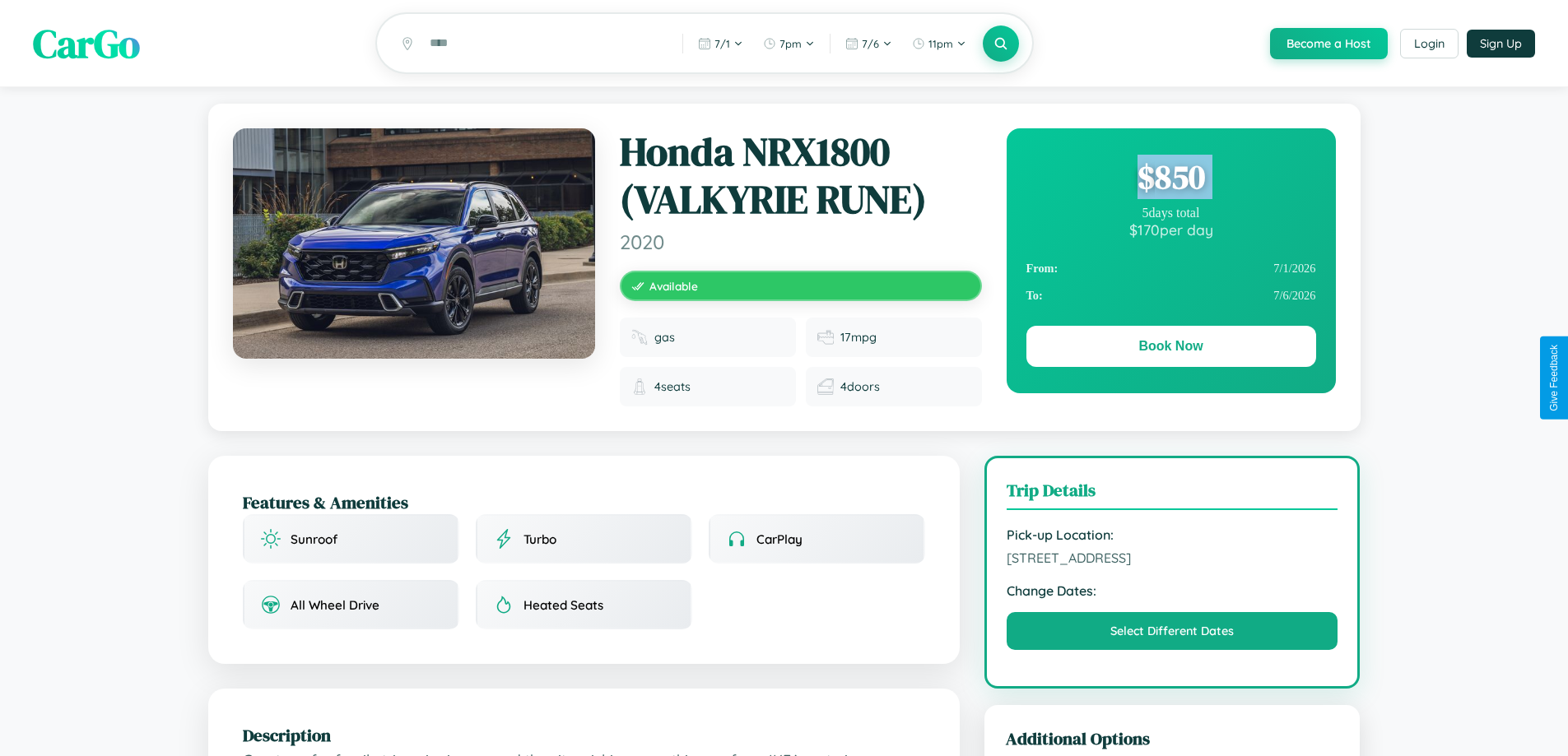
click at [1170, 180] on div "$ 850" at bounding box center [1170, 177] width 289 height 44
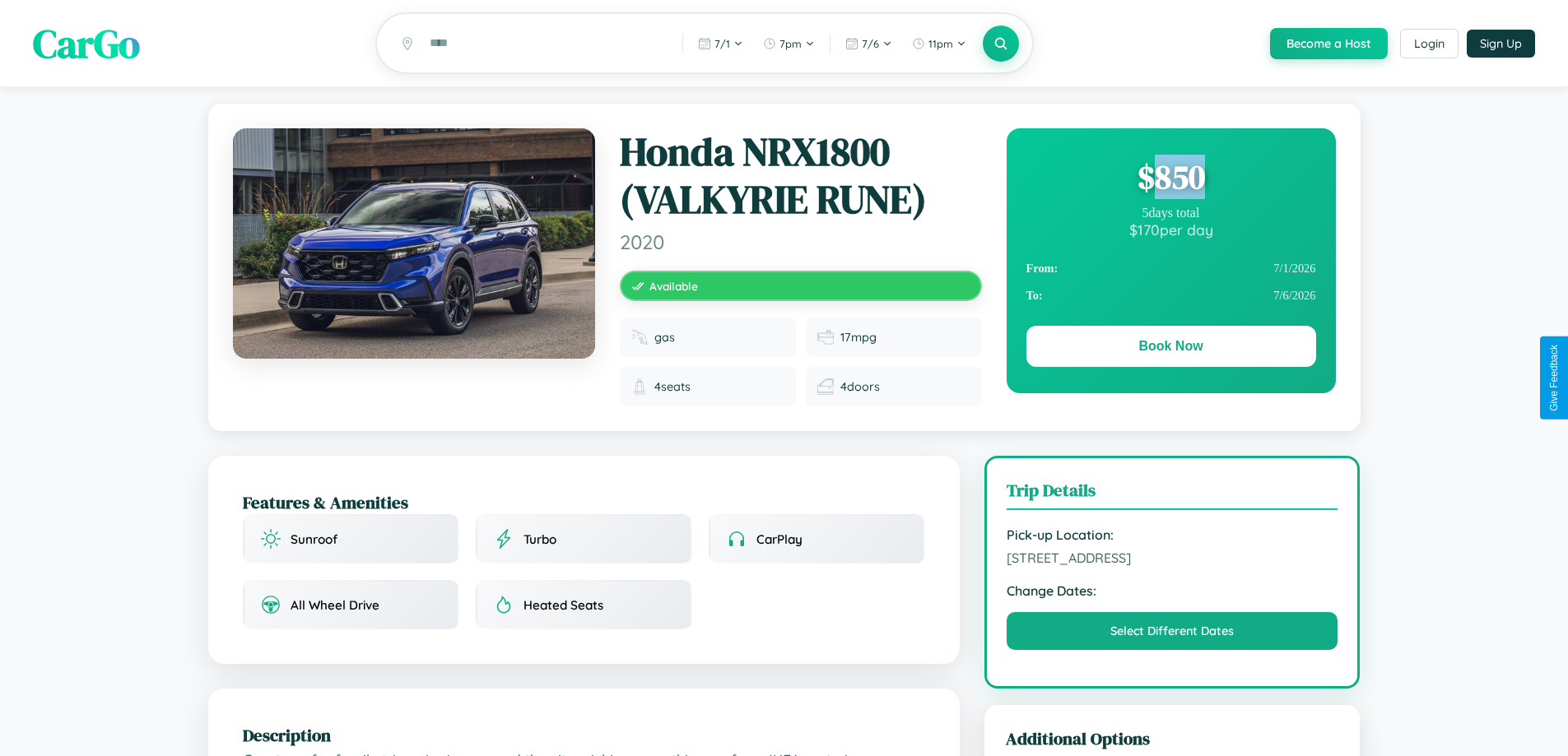
click at [1170, 180] on div "$ 850" at bounding box center [1170, 177] width 289 height 44
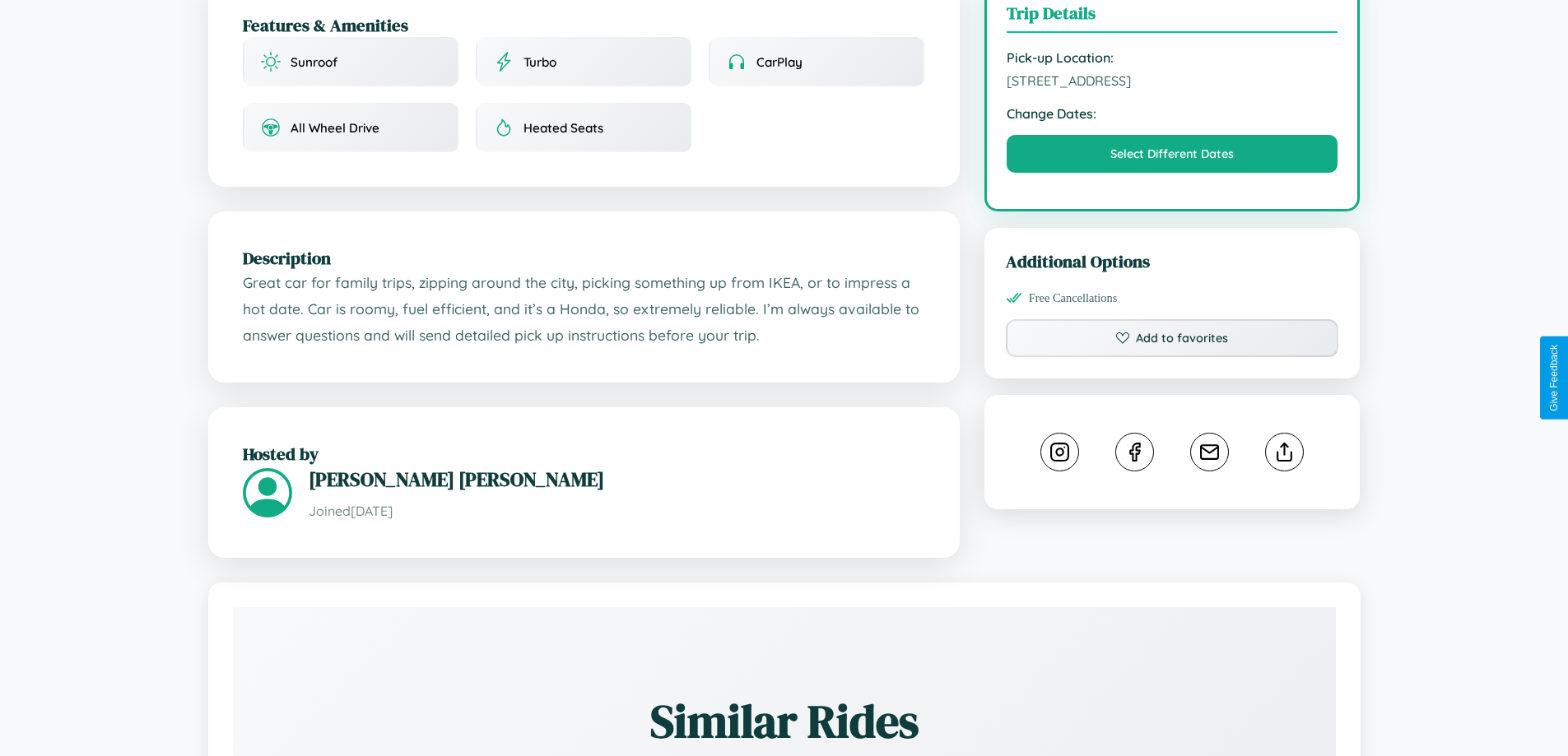
scroll to position [977, 0]
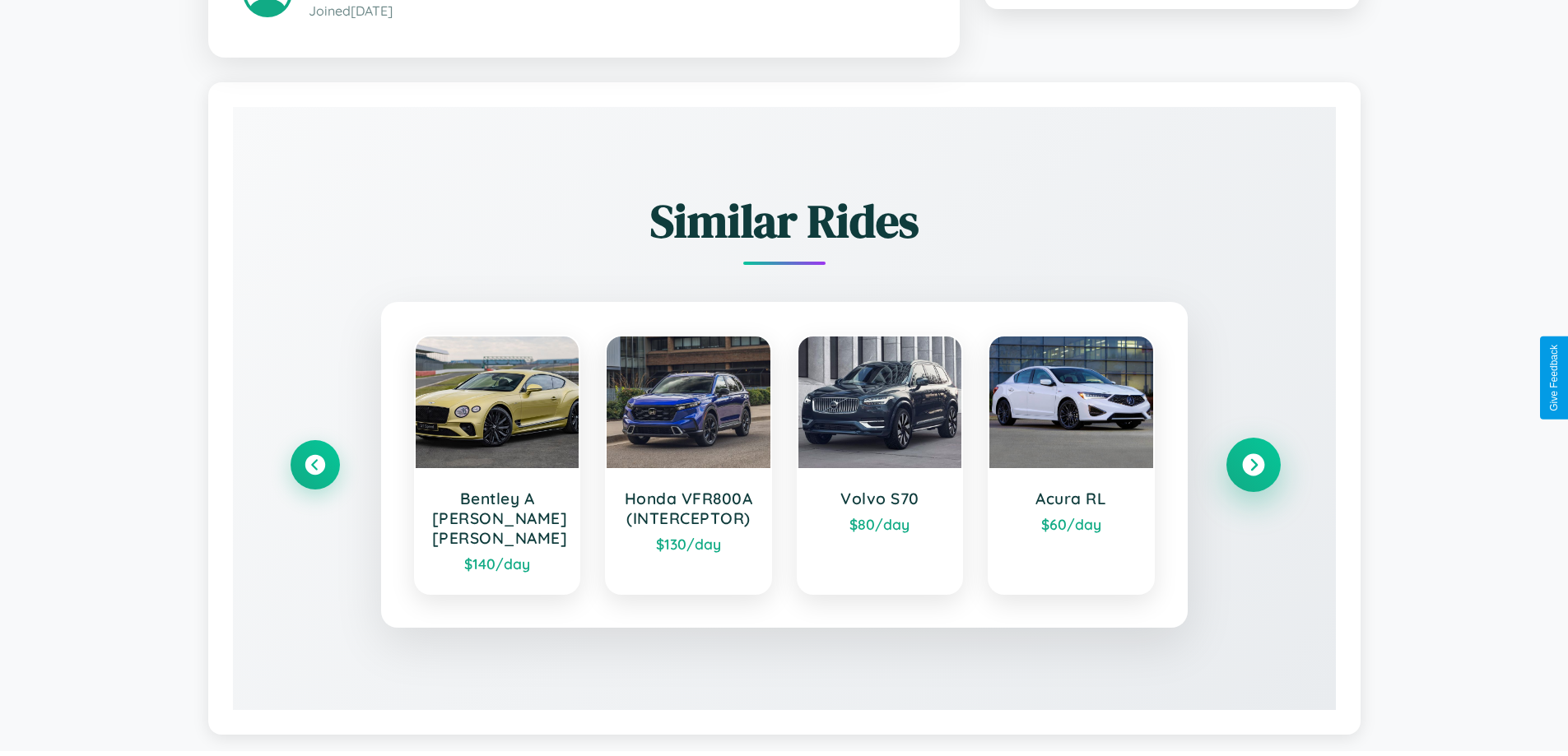
click at [1252, 457] on icon at bounding box center [1253, 465] width 23 height 23
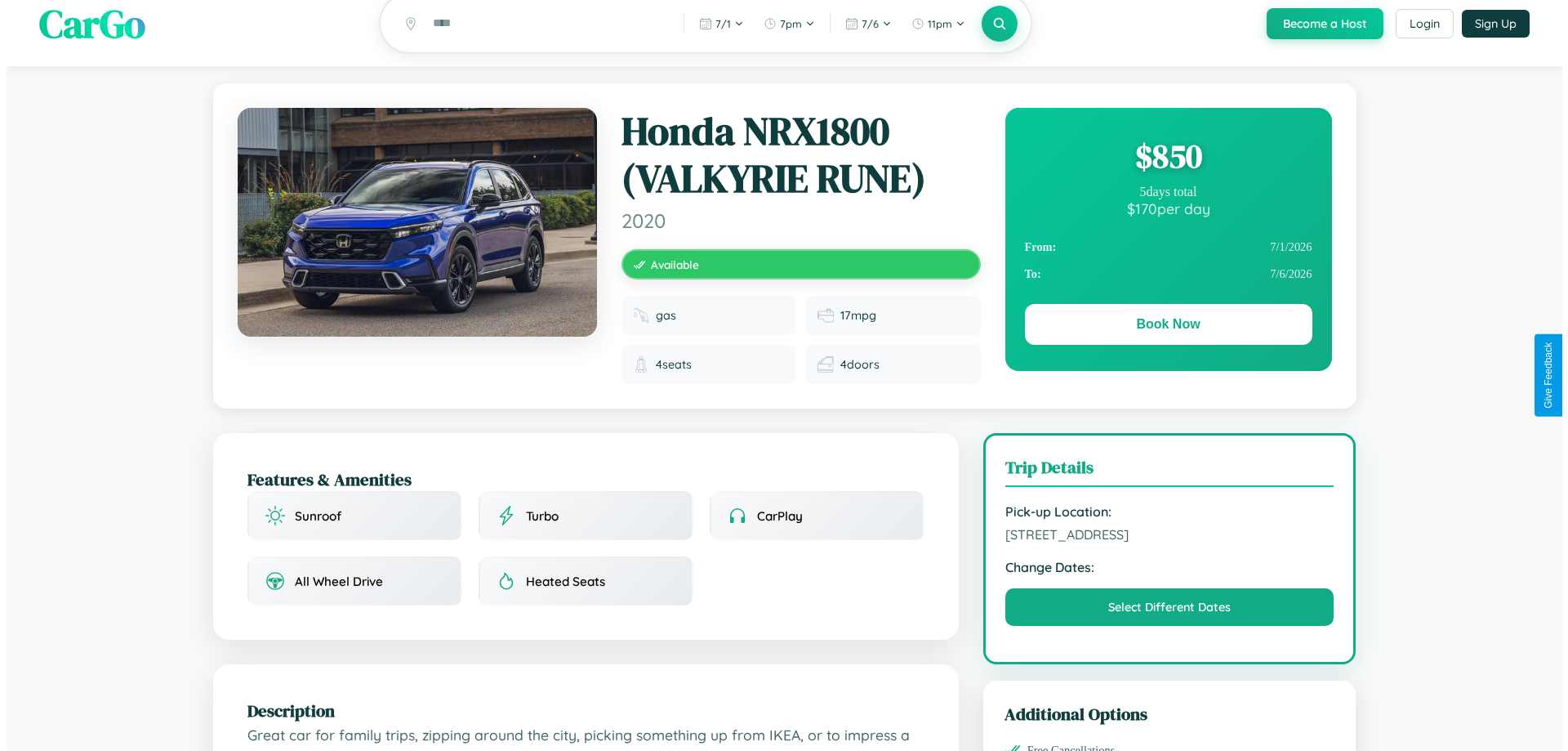
scroll to position [0, 0]
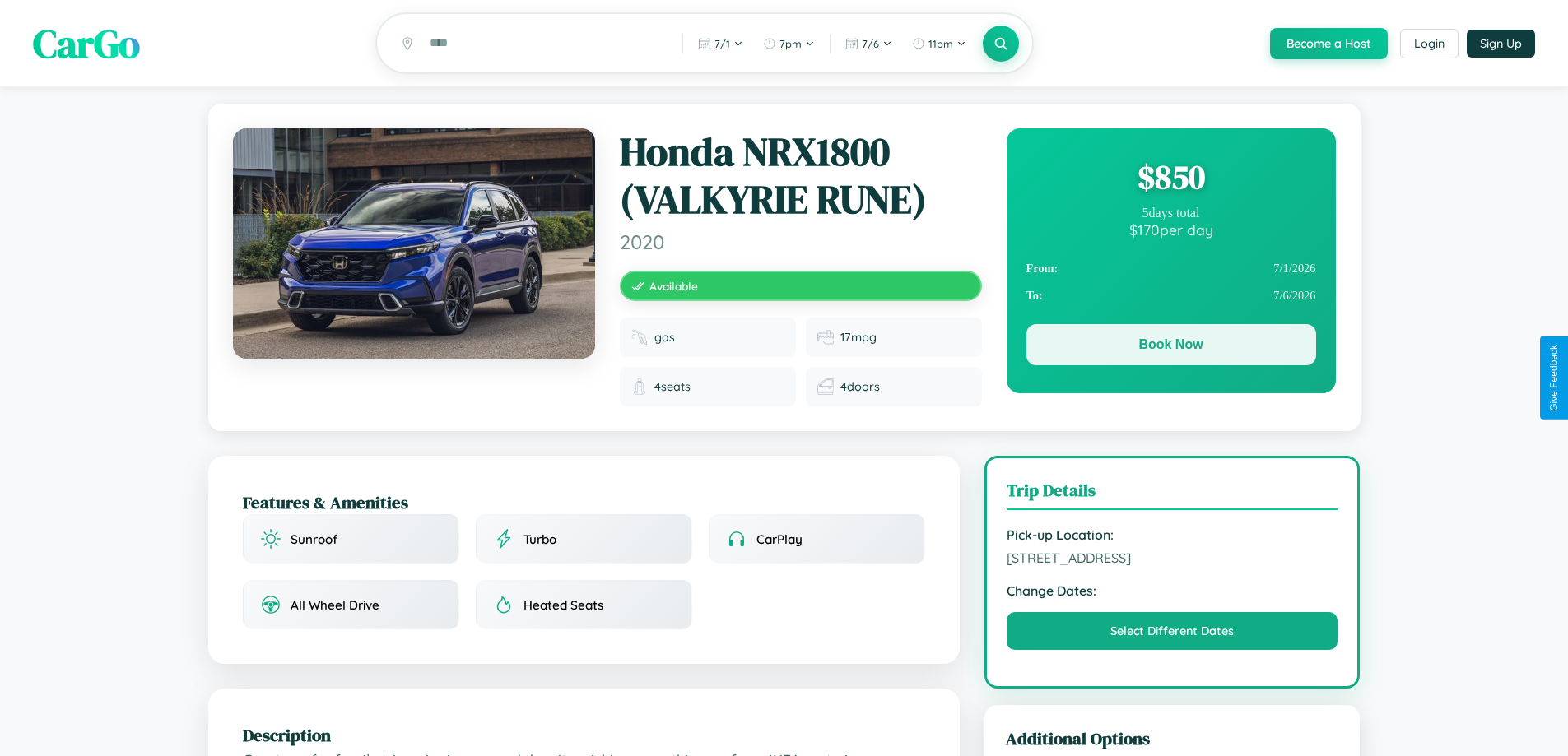
click at [1170, 347] on button "Book Now" at bounding box center [1170, 344] width 289 height 41
